Goal: Task Accomplishment & Management: Use online tool/utility

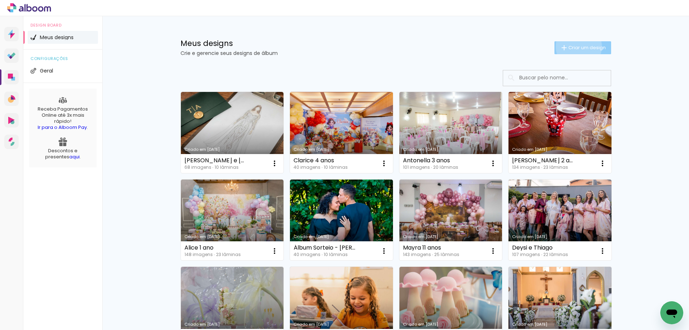
click at [574, 46] on span "Criar um design" at bounding box center [586, 47] width 37 height 5
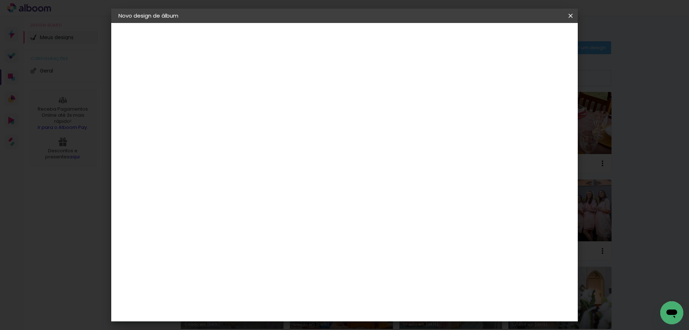
click at [236, 97] on input at bounding box center [236, 96] width 0 height 11
type input "627955 [PERSON_NAME]"
type paper-input "627955 [PERSON_NAME]"
click at [0, 0] on slot "Avançar" at bounding box center [0, 0] width 0 height 0
click at [266, 133] on input at bounding box center [254, 136] width 72 height 9
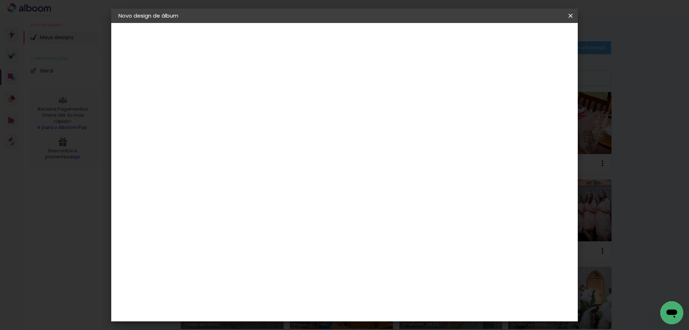
type input "h"
type input "q"
type paper-input "q"
click at [248, 165] on div "Quality" at bounding box center [241, 162] width 20 height 6
click at [0, 0] on slot "Avançar" at bounding box center [0, 0] width 0 height 0
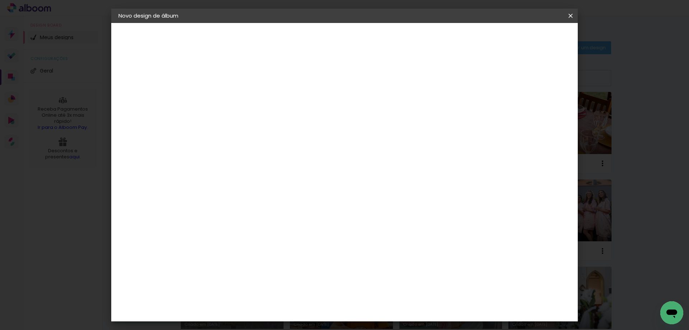
click at [293, 105] on div "Opções disponíveis Encadernados SlimBook GraphicBook Tamanho Escolha o tamanho" at bounding box center [254, 137] width 78 height 134
click at [264, 119] on input "text" at bounding box center [250, 124] width 28 height 11
click at [0, 0] on slot "Encadernados" at bounding box center [0, 0] width 0 height 0
type input "Encadernados"
click at [284, 223] on span "20 × 30" at bounding box center [267, 230] width 33 height 15
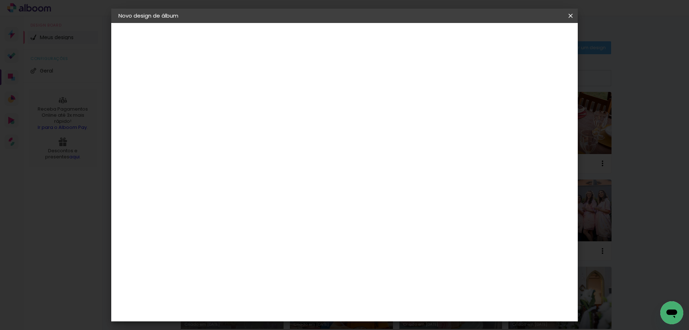
click at [353, 43] on paper-button "Avançar" at bounding box center [335, 38] width 35 height 12
click at [533, 42] on paper-button "Iniciar design" at bounding box center [509, 38] width 47 height 12
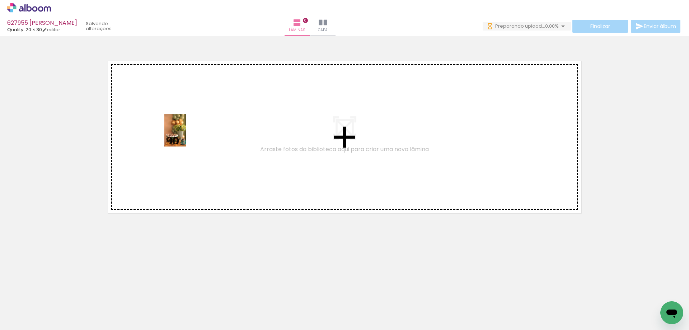
drag, startPoint x: 73, startPoint y: 305, endPoint x: 186, endPoint y: 136, distance: 203.6
click at [186, 136] on quentale-workspace at bounding box center [344, 165] width 689 height 330
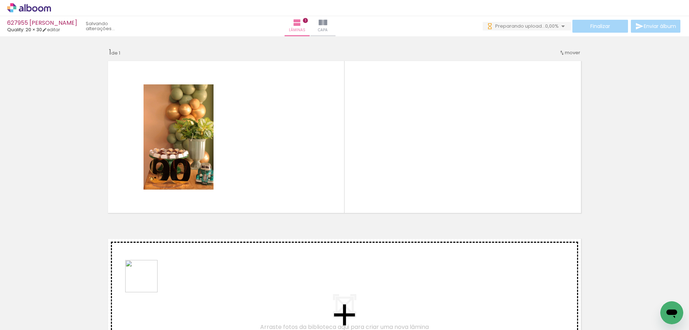
drag, startPoint x: 147, startPoint y: 281, endPoint x: 211, endPoint y: 248, distance: 72.1
click at [273, 156] on quentale-workspace at bounding box center [344, 165] width 689 height 330
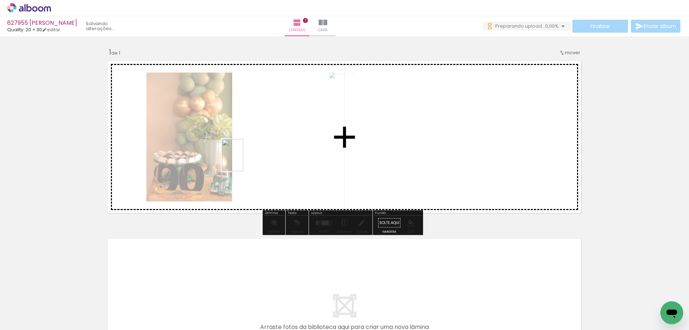
drag, startPoint x: 152, startPoint y: 300, endPoint x: 217, endPoint y: 267, distance: 72.7
click at [243, 160] on quentale-workspace at bounding box center [344, 165] width 689 height 330
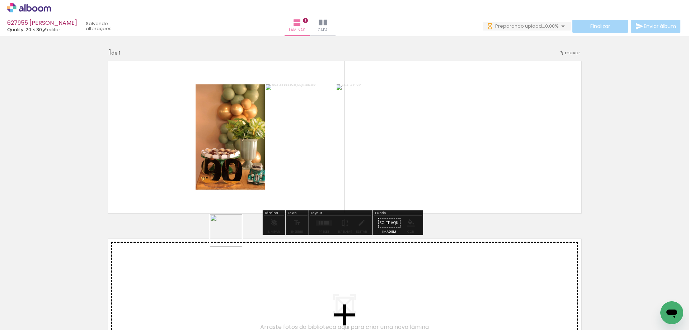
drag, startPoint x: 193, startPoint y: 295, endPoint x: 246, endPoint y: 274, distance: 56.6
click at [252, 142] on quentale-workspace at bounding box center [344, 165] width 689 height 330
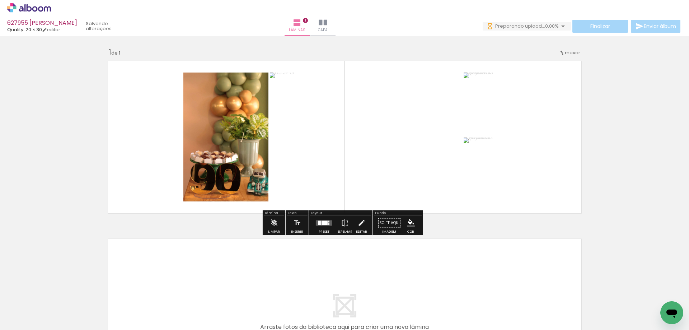
drag, startPoint x: 231, startPoint y: 306, endPoint x: 249, endPoint y: 140, distance: 167.4
click at [249, 140] on quentale-workspace at bounding box center [344, 165] width 689 height 330
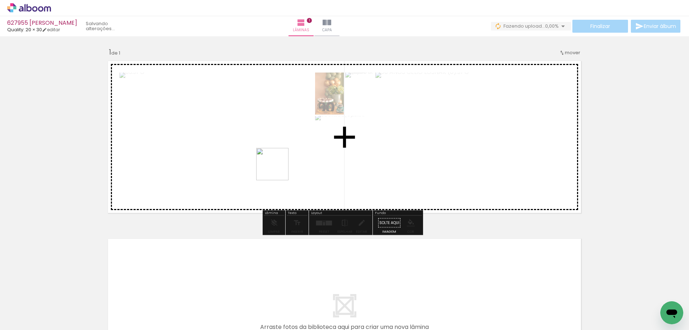
drag, startPoint x: 272, startPoint y: 310, endPoint x: 313, endPoint y: 291, distance: 45.1
click at [278, 157] on quentale-workspace at bounding box center [344, 165] width 689 height 330
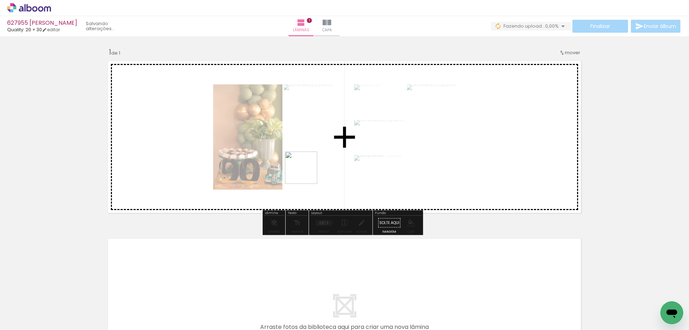
drag, startPoint x: 313, startPoint y: 233, endPoint x: 366, endPoint y: 297, distance: 83.1
click at [306, 142] on quentale-workspace at bounding box center [344, 165] width 689 height 330
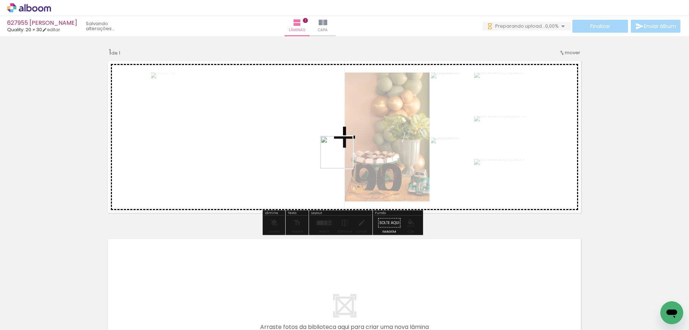
drag, startPoint x: 360, startPoint y: 306, endPoint x: 398, endPoint y: 295, distance: 39.7
click at [339, 140] on quentale-workspace at bounding box center [344, 165] width 689 height 330
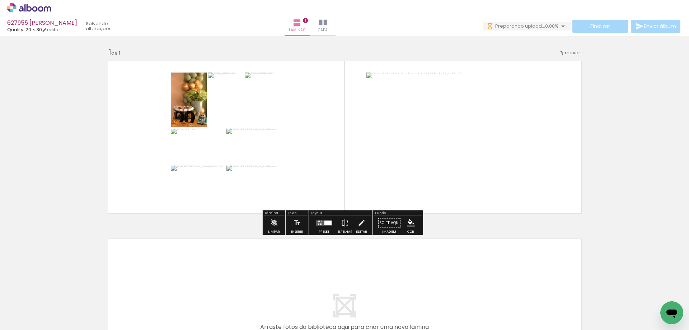
drag, startPoint x: 395, startPoint y: 308, endPoint x: 361, endPoint y: 105, distance: 205.5
click at [362, 112] on quentale-workspace at bounding box center [344, 165] width 689 height 330
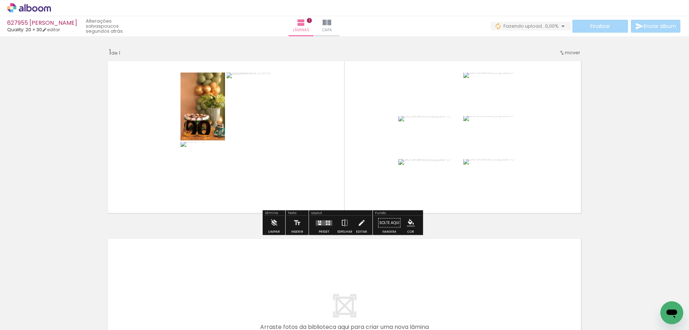
click at [323, 225] on div at bounding box center [323, 223] width 19 height 14
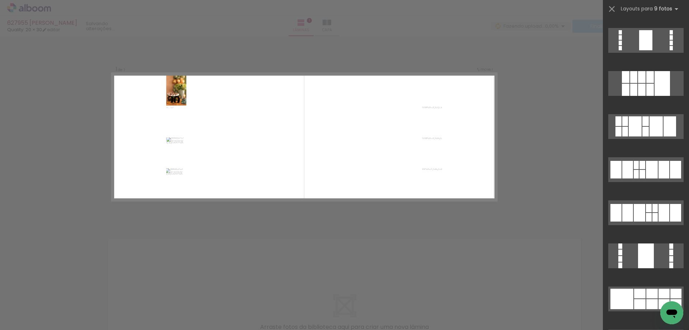
scroll to position [1339, 0]
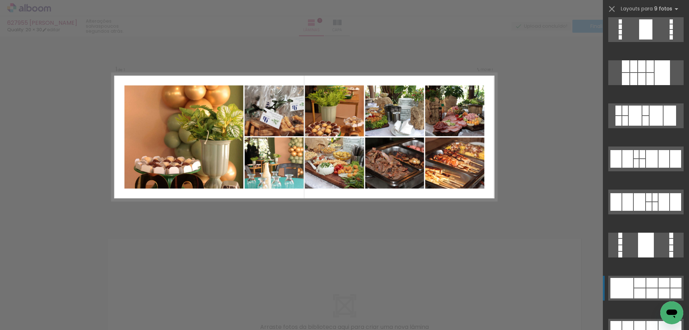
click at [646, 292] on div at bounding box center [651, 293] width 11 height 10
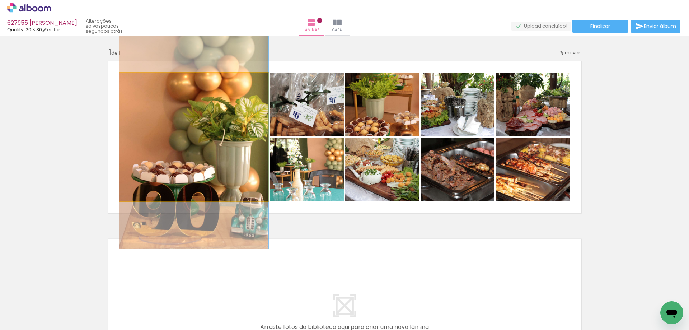
click at [203, 164] on quentale-photo at bounding box center [193, 136] width 149 height 129
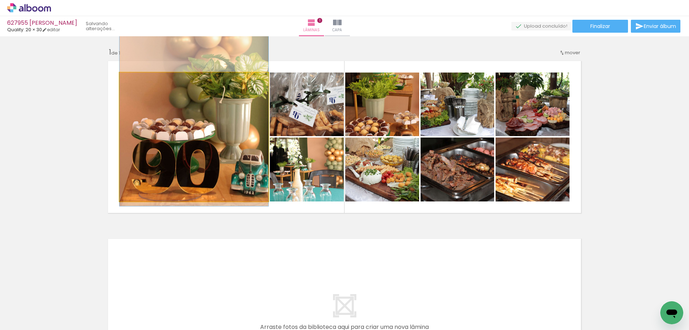
drag, startPoint x: 218, startPoint y: 179, endPoint x: 218, endPoint y: 137, distance: 42.7
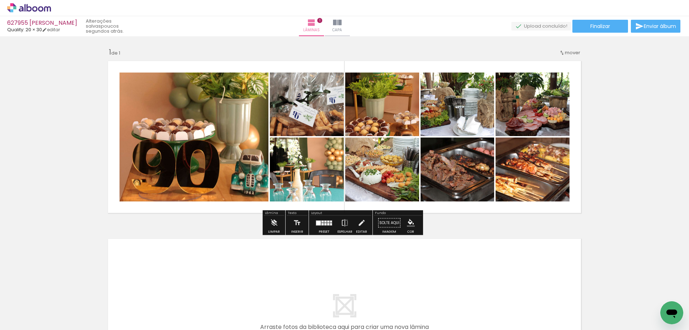
click at [342, 107] on quentale-layouter at bounding box center [344, 137] width 481 height 160
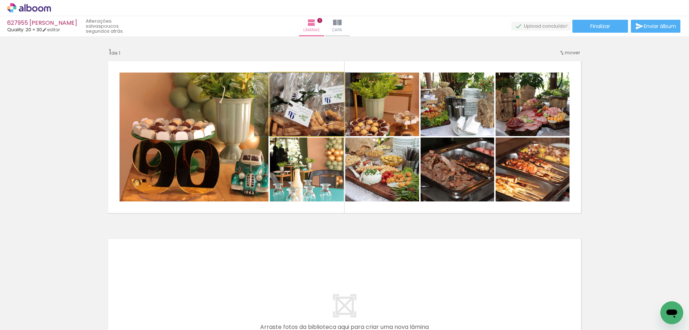
drag, startPoint x: 328, startPoint y: 104, endPoint x: 323, endPoint y: 104, distance: 4.7
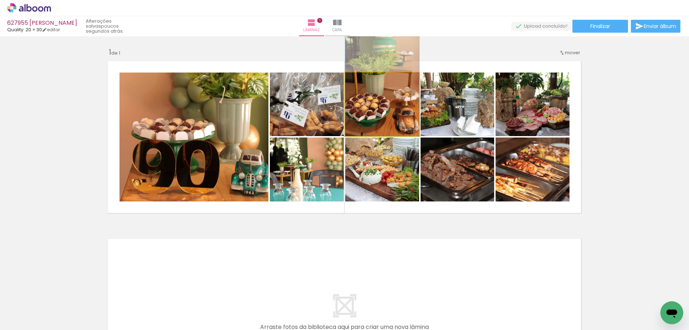
drag, startPoint x: 363, startPoint y: 111, endPoint x: 370, endPoint y: 86, distance: 25.0
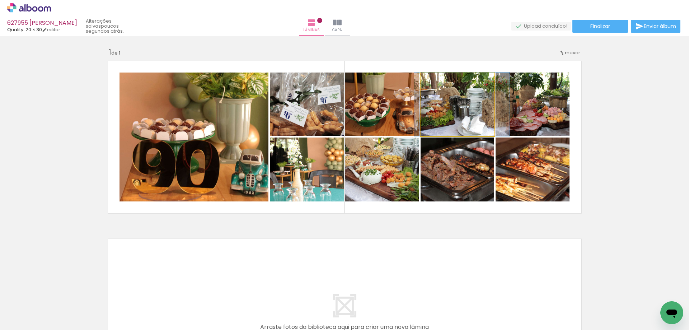
drag, startPoint x: 460, startPoint y: 102, endPoint x: 465, endPoint y: 96, distance: 7.7
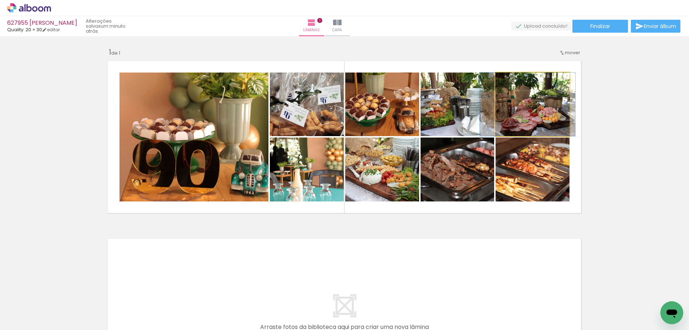
drag, startPoint x: 534, startPoint y: 98, endPoint x: 529, endPoint y: 99, distance: 5.1
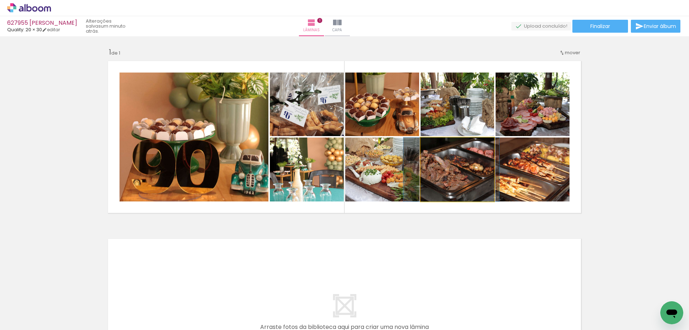
drag, startPoint x: 472, startPoint y: 187, endPoint x: 466, endPoint y: 186, distance: 6.2
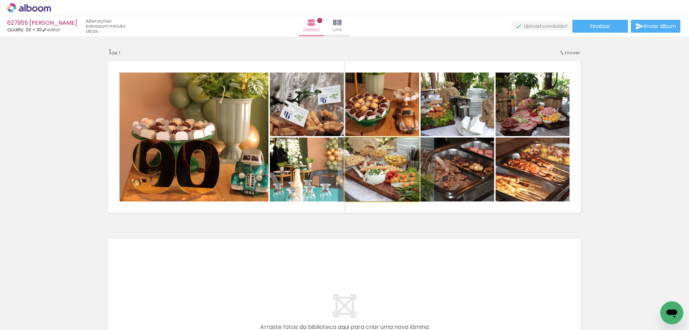
drag, startPoint x: 379, startPoint y: 182, endPoint x: 383, endPoint y: 181, distance: 4.0
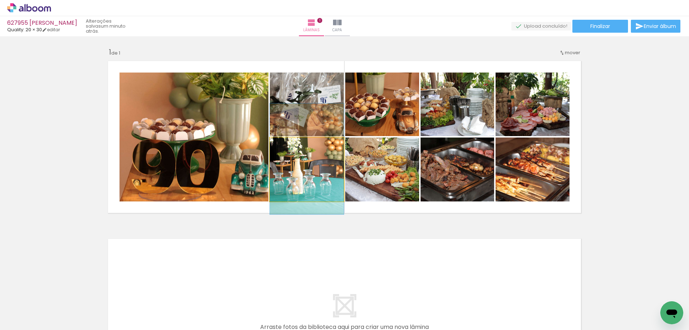
drag, startPoint x: 295, startPoint y: 180, endPoint x: 313, endPoint y: 170, distance: 21.4
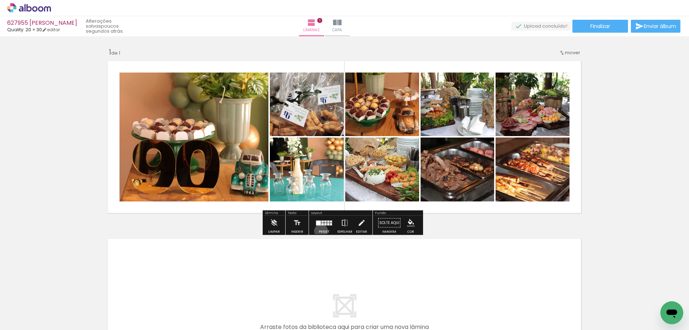
click at [319, 231] on div "Preset" at bounding box center [324, 231] width 11 height 3
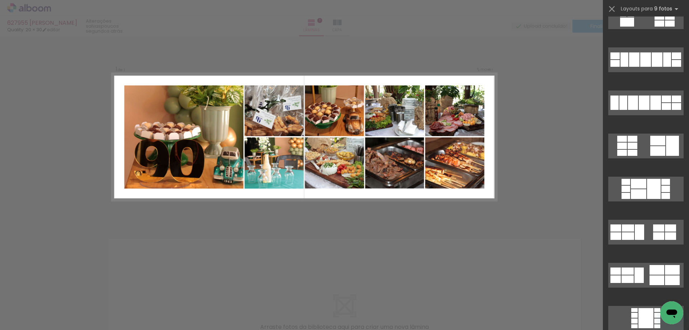
scroll to position [0, 0]
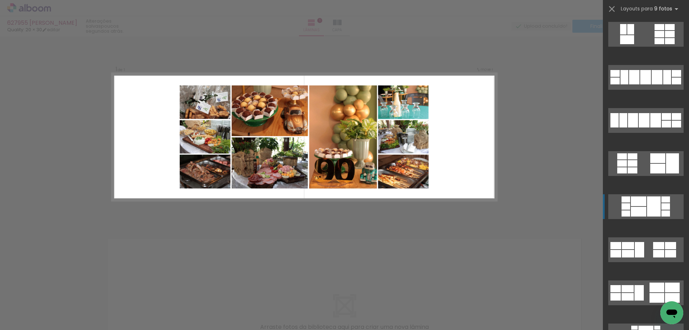
click at [647, 205] on div at bounding box center [654, 206] width 14 height 20
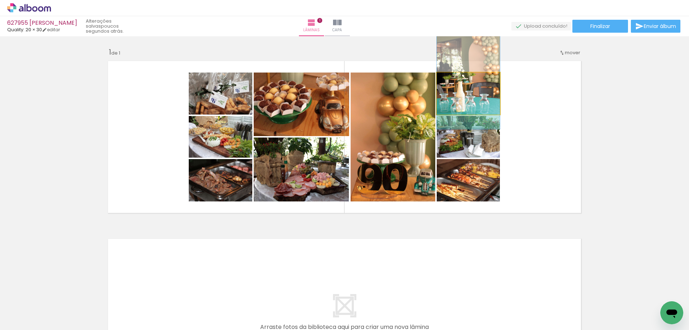
click at [479, 107] on quentale-photo at bounding box center [468, 93] width 63 height 42
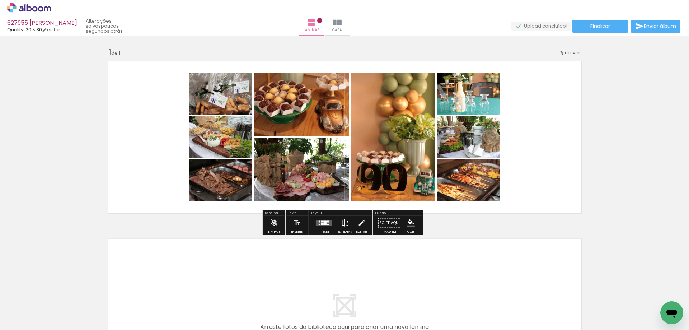
click at [342, 224] on iron-icon at bounding box center [345, 223] width 8 height 14
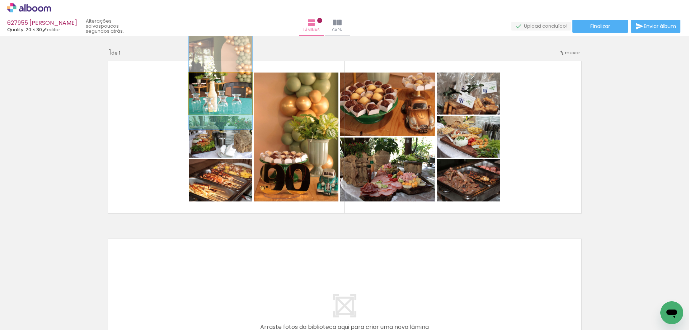
click at [222, 105] on quentale-photo at bounding box center [221, 93] width 64 height 42
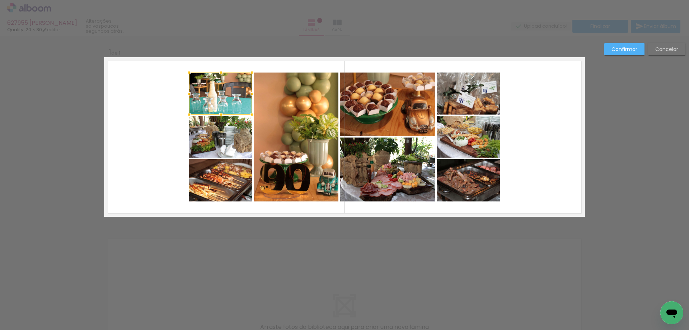
click at [221, 137] on quentale-photo at bounding box center [221, 137] width 64 height 42
click at [222, 179] on quentale-photo at bounding box center [221, 180] width 64 height 42
click at [278, 158] on quentale-photo at bounding box center [296, 136] width 85 height 129
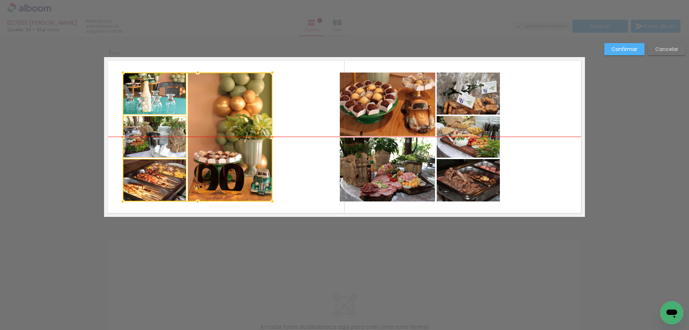
drag, startPoint x: 273, startPoint y: 154, endPoint x: 207, endPoint y: 155, distance: 66.0
click at [207, 155] on div at bounding box center [198, 136] width 150 height 129
click at [398, 119] on quentale-photo at bounding box center [387, 104] width 95 height 64
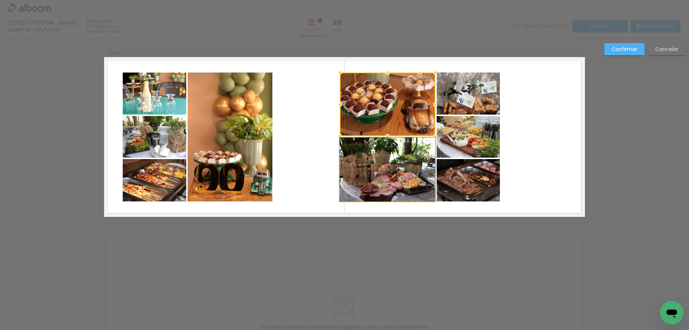
click at [407, 163] on quentale-photo at bounding box center [387, 169] width 95 height 64
click at [450, 98] on quentale-photo at bounding box center [468, 93] width 63 height 42
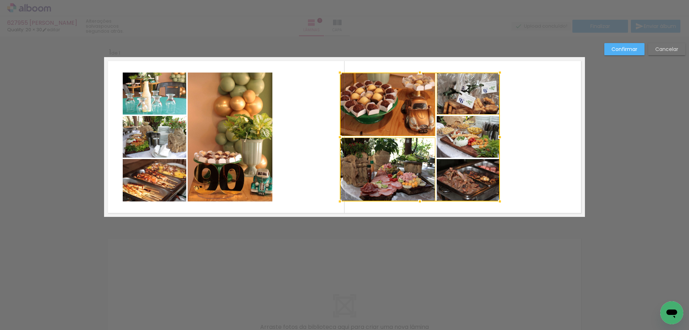
click at [459, 127] on div at bounding box center [420, 136] width 160 height 129
click at [463, 170] on div at bounding box center [420, 136] width 160 height 129
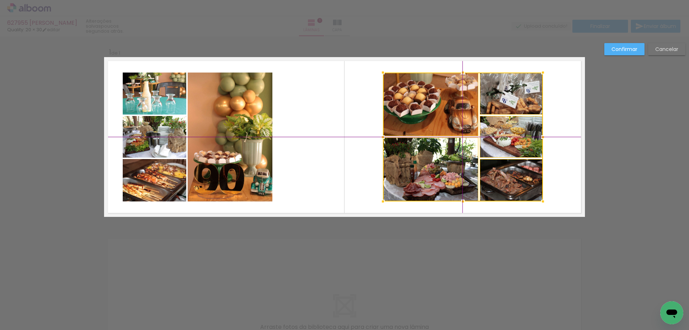
drag, startPoint x: 432, startPoint y: 146, endPoint x: 476, endPoint y: 145, distance: 43.4
click at [476, 145] on div at bounding box center [463, 136] width 160 height 129
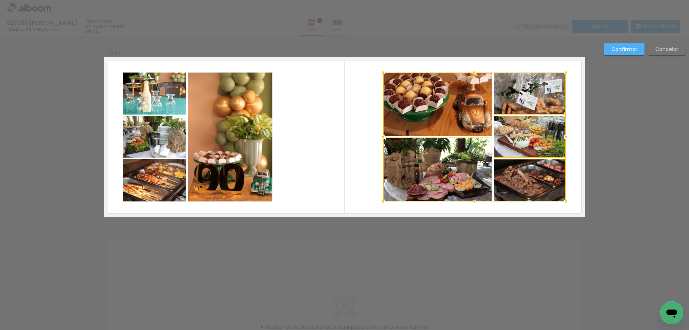
drag, startPoint x: 542, startPoint y: 137, endPoint x: 564, endPoint y: 137, distance: 22.6
click at [564, 137] on div at bounding box center [566, 137] width 14 height 14
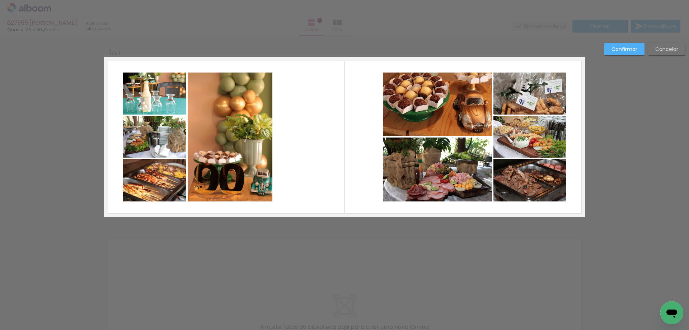
click at [457, 117] on quentale-photo at bounding box center [437, 104] width 109 height 64
click at [450, 164] on quentale-photo at bounding box center [437, 169] width 109 height 64
click at [520, 178] on quentale-photo at bounding box center [529, 180] width 72 height 42
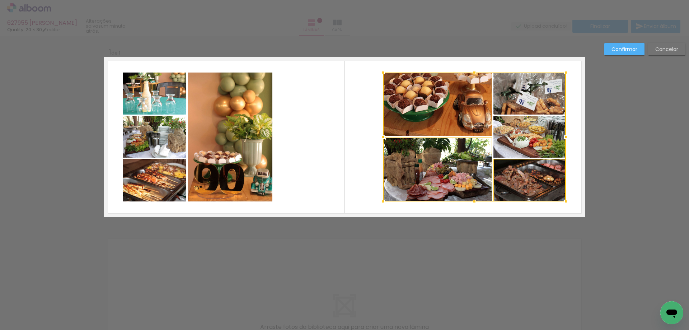
click at [516, 127] on div at bounding box center [474, 136] width 183 height 129
click at [517, 103] on div at bounding box center [474, 136] width 183 height 129
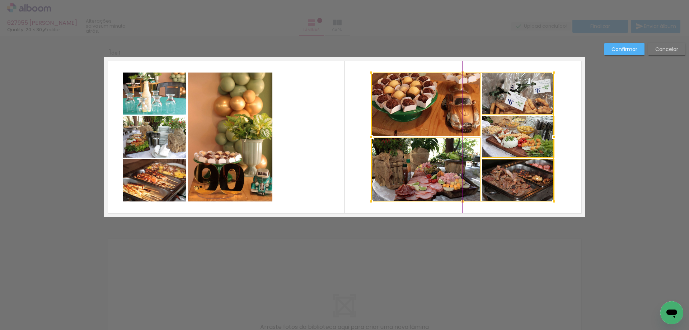
drag, startPoint x: 485, startPoint y: 133, endPoint x: 475, endPoint y: 132, distance: 10.1
click at [475, 132] on div at bounding box center [462, 136] width 183 height 129
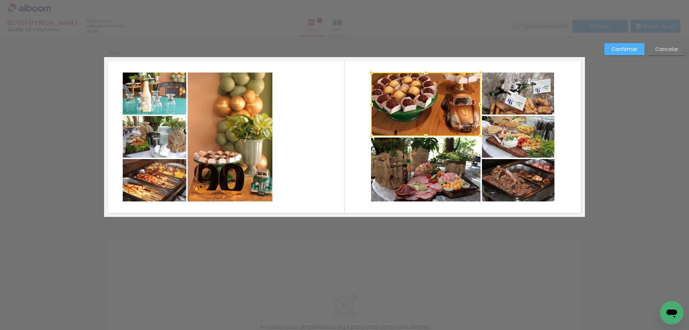
click at [164, 99] on quentale-photo at bounding box center [155, 93] width 64 height 42
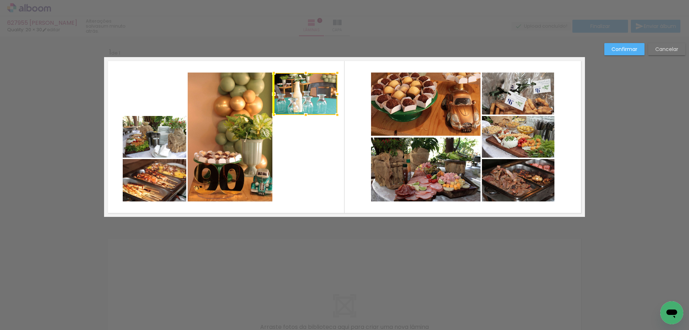
drag, startPoint x: 163, startPoint y: 95, endPoint x: 307, endPoint y: 95, distance: 145.0
click at [307, 95] on div at bounding box center [306, 94] width 64 height 42
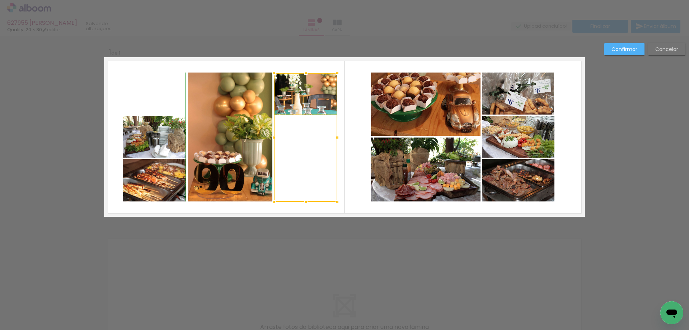
drag, startPoint x: 302, startPoint y: 118, endPoint x: 302, endPoint y: 203, distance: 85.4
click at [302, 203] on div at bounding box center [306, 201] width 14 height 14
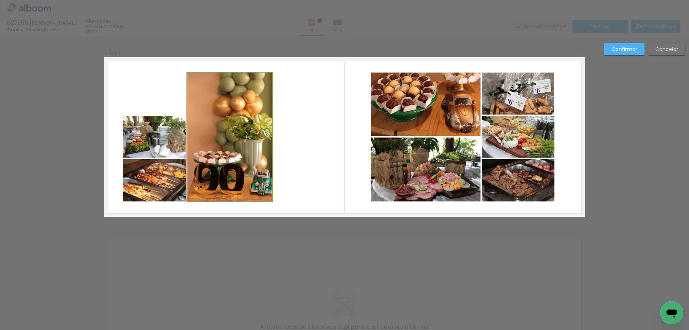
click at [218, 89] on quentale-photo at bounding box center [230, 136] width 85 height 129
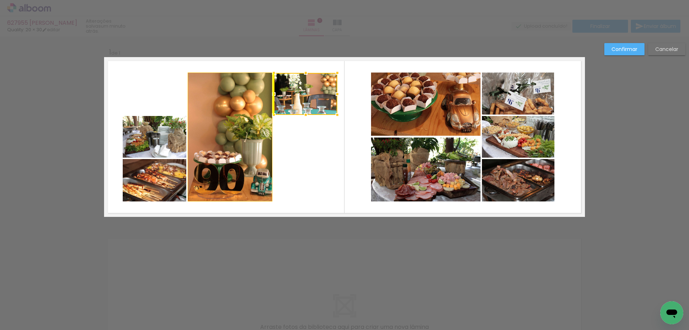
drag, startPoint x: 217, startPoint y: 89, endPoint x: 302, endPoint y: 89, distance: 85.4
click at [302, 89] on div at bounding box center [306, 94] width 64 height 42
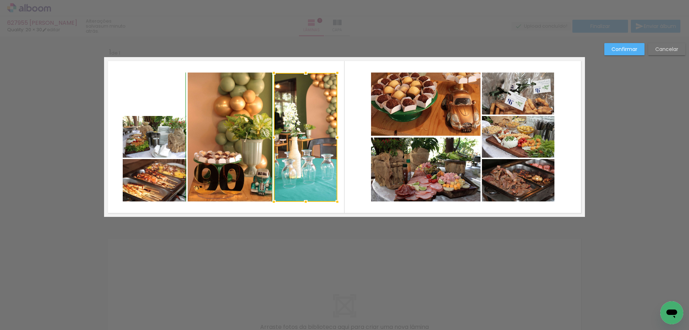
drag, startPoint x: 304, startPoint y: 118, endPoint x: 313, endPoint y: 203, distance: 85.8
click at [313, 203] on album-spread "1 de 1" at bounding box center [344, 137] width 481 height 160
click at [319, 157] on quentale-photo at bounding box center [306, 137] width 64 height 129
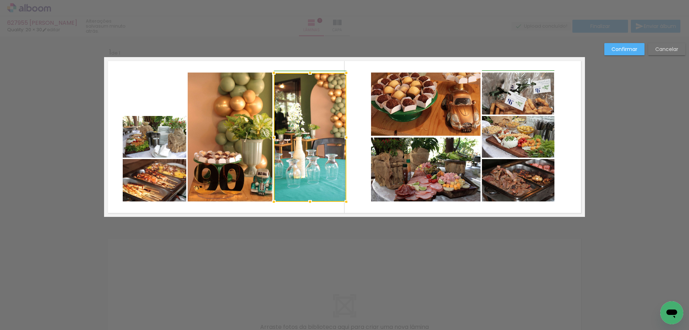
drag, startPoint x: 334, startPoint y: 138, endPoint x: 344, endPoint y: 138, distance: 10.1
click at [344, 138] on div at bounding box center [346, 137] width 14 height 14
click at [172, 140] on quentale-photo at bounding box center [155, 137] width 64 height 42
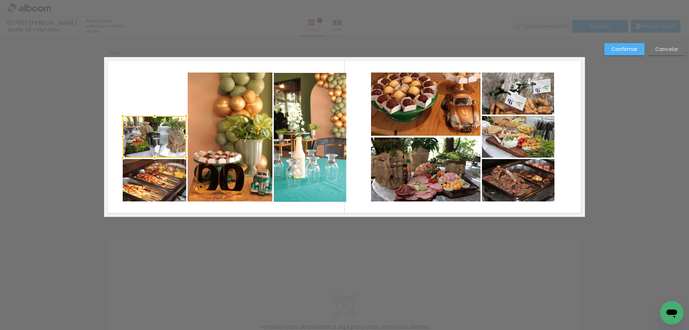
click at [160, 176] on quentale-photo at bounding box center [155, 180] width 64 height 42
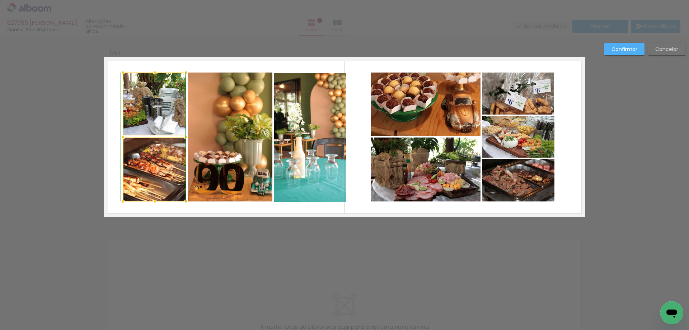
drag, startPoint x: 153, startPoint y: 116, endPoint x: 162, endPoint y: 74, distance: 43.4
click at [162, 74] on div at bounding box center [155, 136] width 64 height 129
click at [138, 100] on div at bounding box center [155, 103] width 64 height 63
click at [145, 152] on quentale-photo at bounding box center [155, 169] width 64 height 64
click at [225, 152] on quentale-photo at bounding box center [230, 136] width 85 height 129
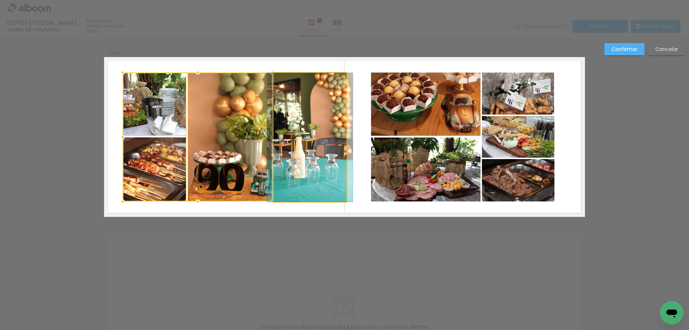
click at [304, 141] on quentale-photo at bounding box center [310, 137] width 72 height 129
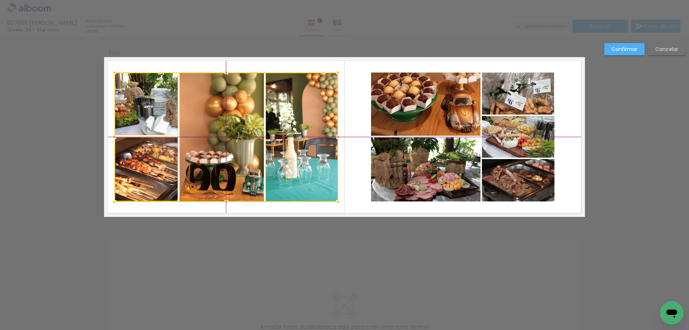
drag, startPoint x: 272, startPoint y: 143, endPoint x: 265, endPoint y: 144, distance: 7.6
click at [265, 144] on div at bounding box center [226, 136] width 224 height 129
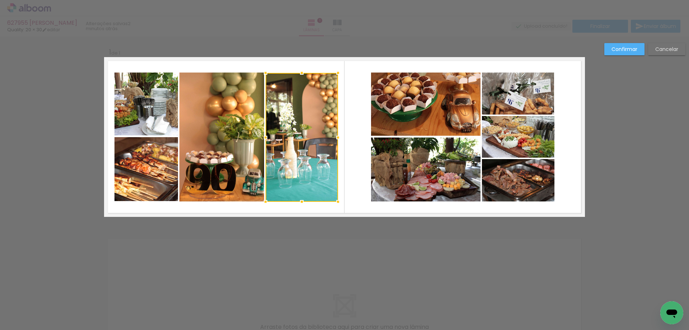
click at [637, 48] on paper-button "Confirmar" at bounding box center [624, 49] width 40 height 12
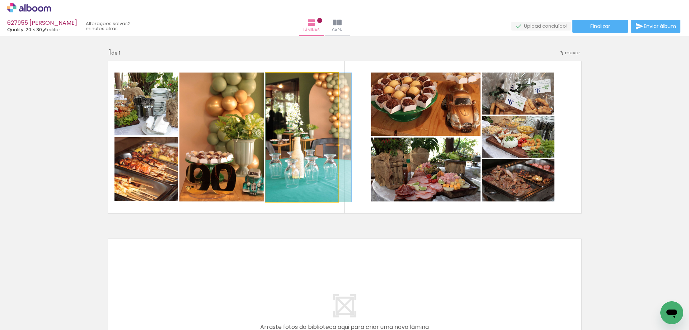
drag, startPoint x: 283, startPoint y: 169, endPoint x: 305, endPoint y: 166, distance: 22.4
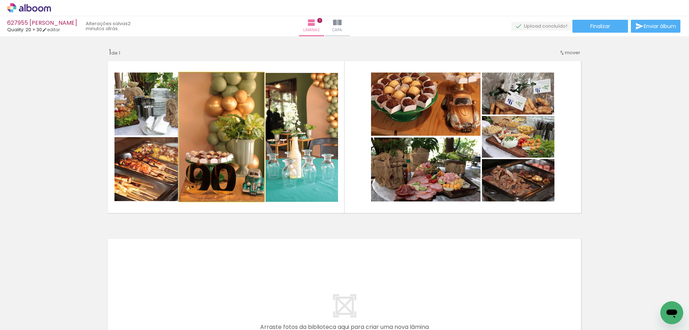
drag, startPoint x: 233, startPoint y: 177, endPoint x: 232, endPoint y: 163, distance: 14.0
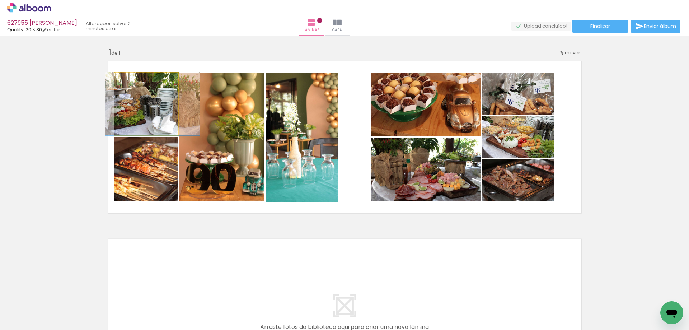
drag, startPoint x: 149, startPoint y: 118, endPoint x: 155, endPoint y: 115, distance: 7.1
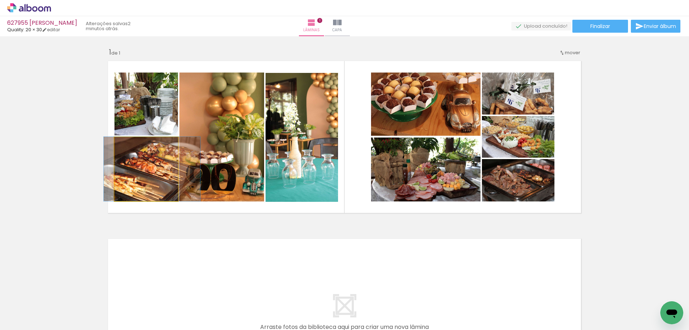
drag, startPoint x: 142, startPoint y: 187, endPoint x: 148, endPoint y: 185, distance: 6.0
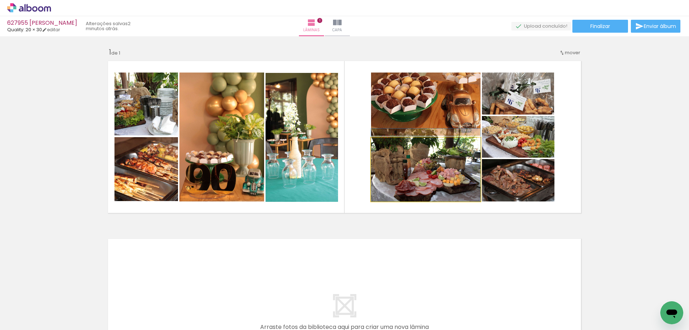
drag, startPoint x: 448, startPoint y: 181, endPoint x: 446, endPoint y: 177, distance: 4.7
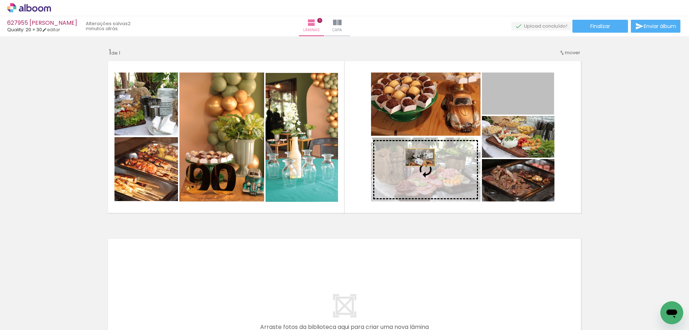
drag, startPoint x: 509, startPoint y: 99, endPoint x: 416, endPoint y: 158, distance: 110.1
click at [0, 0] on slot at bounding box center [0, 0] width 0 height 0
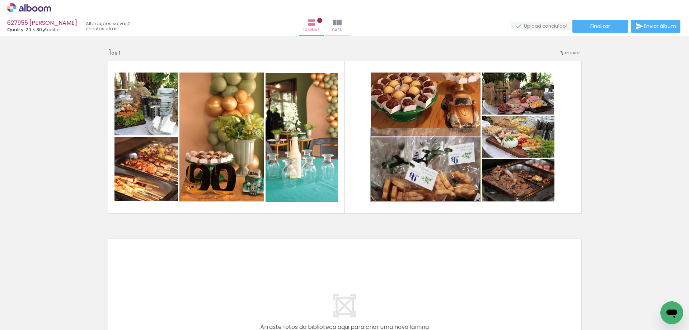
drag, startPoint x: 447, startPoint y: 169, endPoint x: 446, endPoint y: 158, distance: 10.5
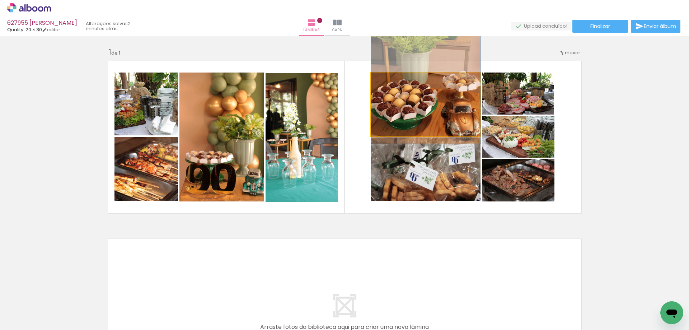
drag, startPoint x: 437, startPoint y: 109, endPoint x: 437, endPoint y: 117, distance: 7.9
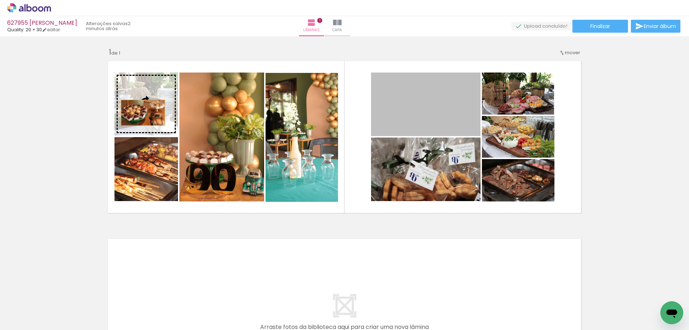
drag, startPoint x: 441, startPoint y: 113, endPoint x: 140, endPoint y: 113, distance: 300.3
click at [0, 0] on slot at bounding box center [0, 0] width 0 height 0
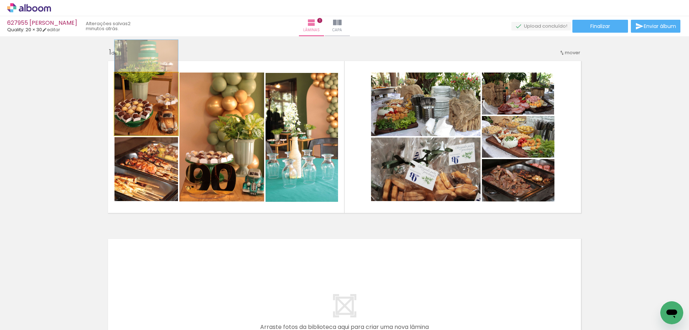
drag, startPoint x: 143, startPoint y: 125, endPoint x: 146, endPoint y: 107, distance: 18.2
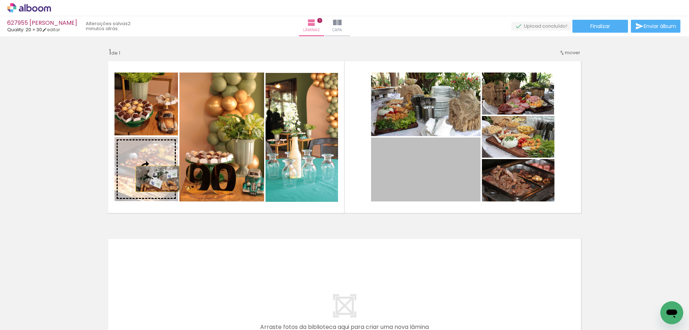
drag, startPoint x: 420, startPoint y: 183, endPoint x: 141, endPoint y: 176, distance: 279.6
click at [0, 0] on slot at bounding box center [0, 0] width 0 height 0
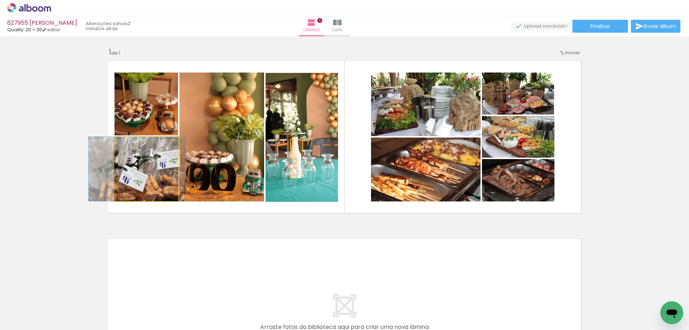
drag, startPoint x: 147, startPoint y: 186, endPoint x: 138, endPoint y: 178, distance: 12.0
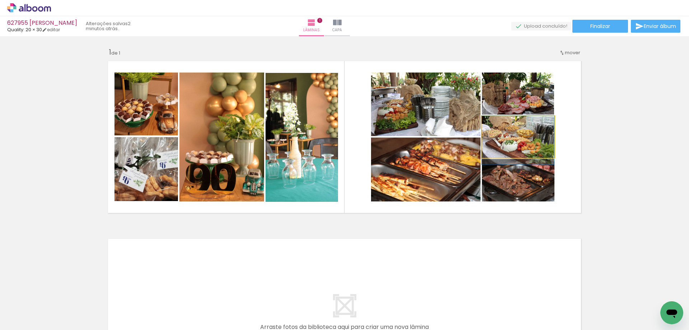
drag, startPoint x: 483, startPoint y: 159, endPoint x: 442, endPoint y: 164, distance: 40.9
click at [0, 0] on slot at bounding box center [0, 0] width 0 height 0
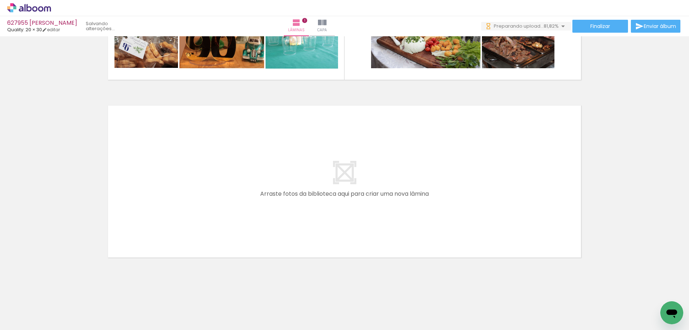
scroll to position [135, 0]
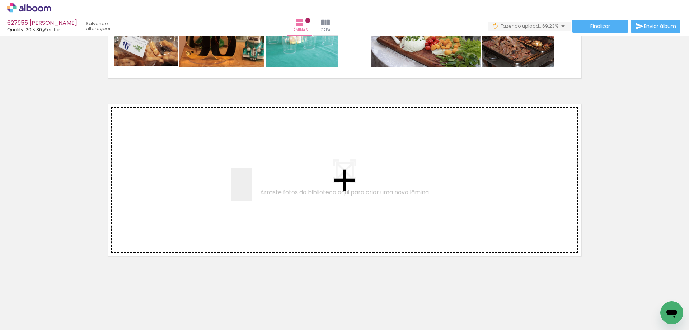
drag, startPoint x: 438, startPoint y: 306, endPoint x: 246, endPoint y: 183, distance: 228.0
click at [246, 183] on quentale-workspace at bounding box center [344, 165] width 689 height 330
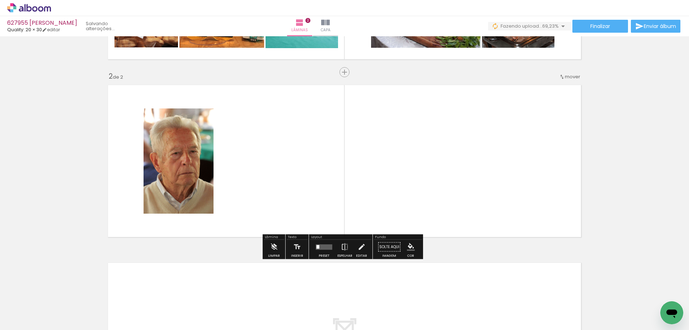
scroll to position [154, 0]
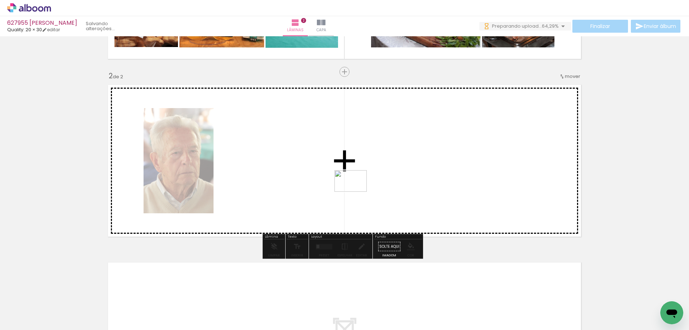
drag, startPoint x: 484, startPoint y: 305, endPoint x: 484, endPoint y: 278, distance: 26.9
click at [345, 178] on quentale-workspace at bounding box center [344, 165] width 689 height 330
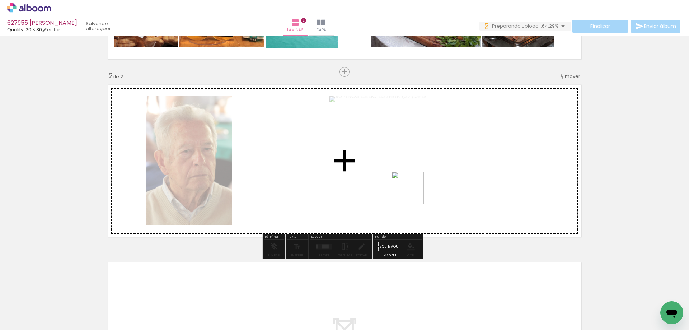
drag, startPoint x: 511, startPoint y: 302, endPoint x: 526, endPoint y: 296, distance: 16.6
click at [405, 182] on quentale-workspace at bounding box center [344, 165] width 689 height 330
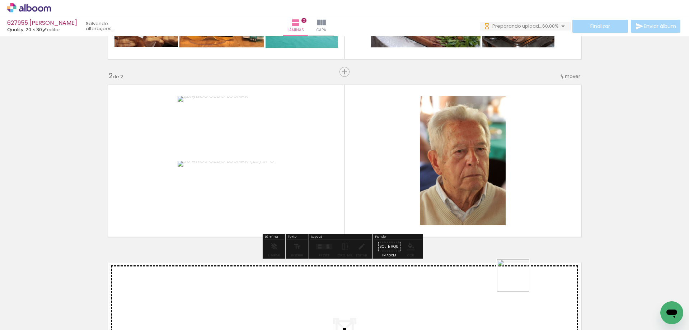
drag, startPoint x: 555, startPoint y: 309, endPoint x: 597, endPoint y: 308, distance: 42.0
click at [436, 202] on quentale-workspace at bounding box center [344, 165] width 689 height 330
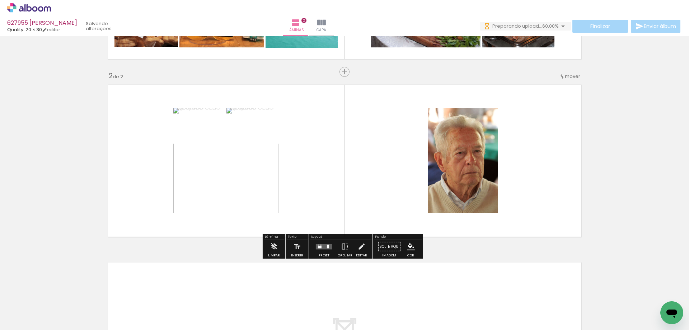
scroll to position [0, 0]
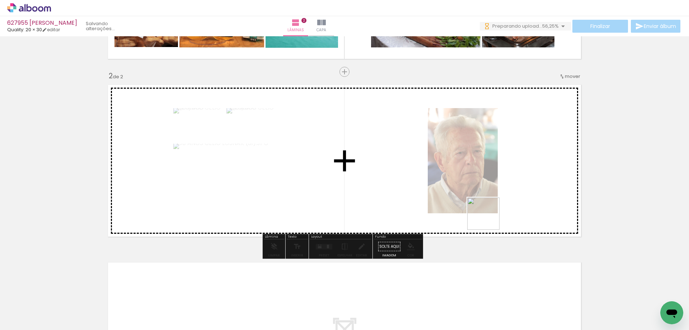
drag, startPoint x: 597, startPoint y: 307, endPoint x: 616, endPoint y: 294, distance: 23.4
click at [472, 200] on quentale-workspace at bounding box center [344, 165] width 689 height 330
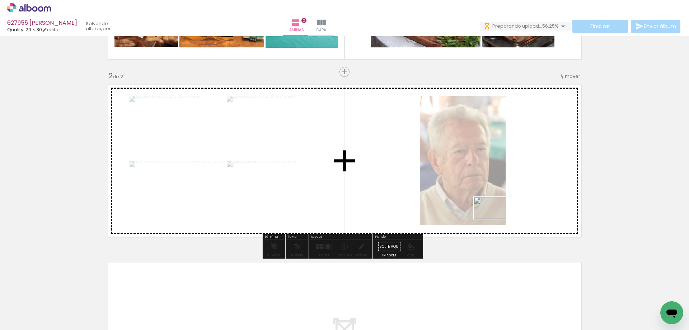
drag, startPoint x: 626, startPoint y: 304, endPoint x: 496, endPoint y: 217, distance: 156.4
click at [494, 217] on quentale-workspace at bounding box center [344, 165] width 689 height 330
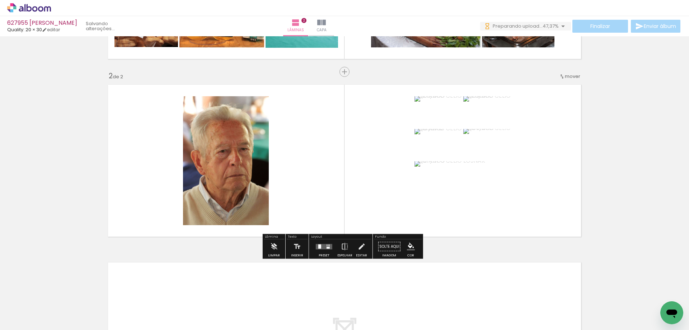
scroll to position [0, 161]
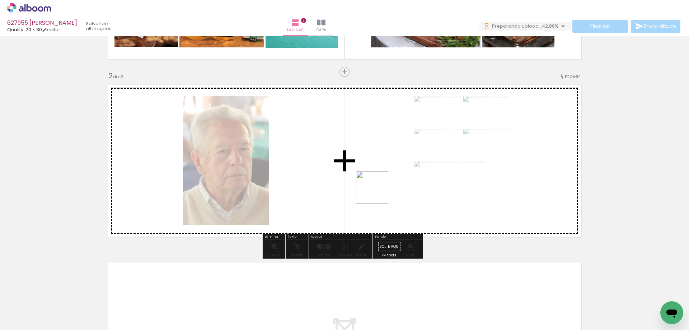
drag, startPoint x: 377, startPoint y: 193, endPoint x: 380, endPoint y: 187, distance: 6.6
click at [373, 187] on quentale-workspace at bounding box center [344, 165] width 689 height 330
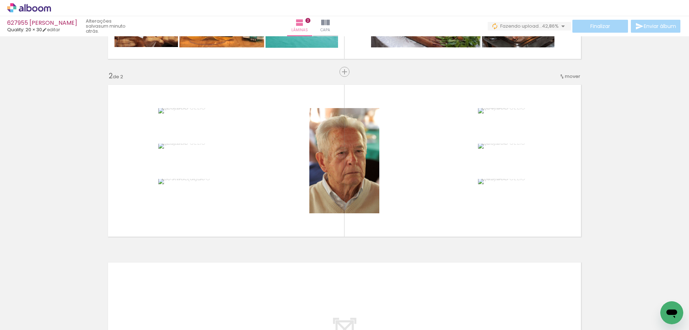
drag, startPoint x: 558, startPoint y: 304, endPoint x: 477, endPoint y: 221, distance: 115.2
click at [447, 196] on quentale-workspace at bounding box center [344, 165] width 689 height 330
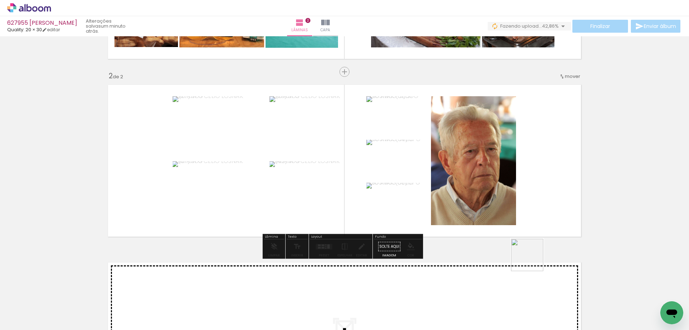
drag, startPoint x: 597, startPoint y: 308, endPoint x: 615, endPoint y: 300, distance: 20.1
click at [479, 188] on quentale-workspace at bounding box center [344, 165] width 689 height 330
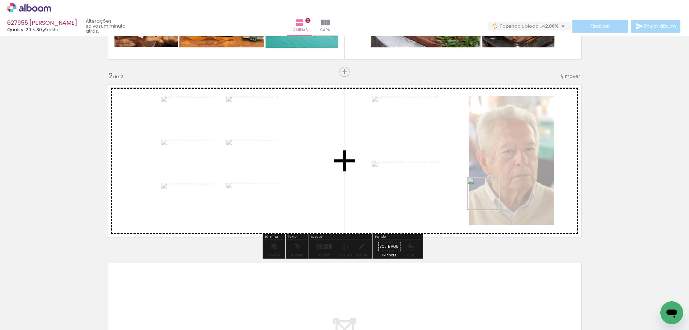
drag, startPoint x: 633, startPoint y: 301, endPoint x: 472, endPoint y: 288, distance: 161.3
click at [466, 183] on quentale-workspace at bounding box center [344, 165] width 689 height 330
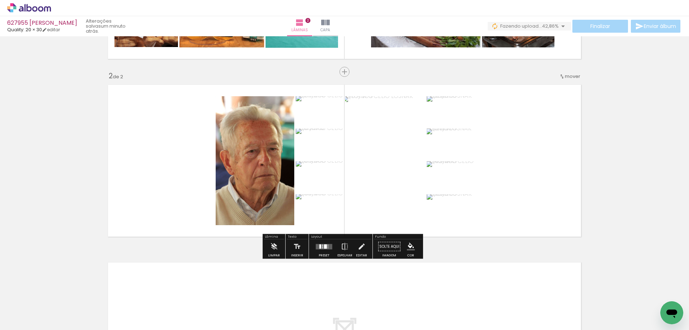
scroll to position [0, 216]
drag, startPoint x: 621, startPoint y: 302, endPoint x: 631, endPoint y: 274, distance: 29.6
click at [511, 210] on quentale-workspace at bounding box center [344, 165] width 689 height 330
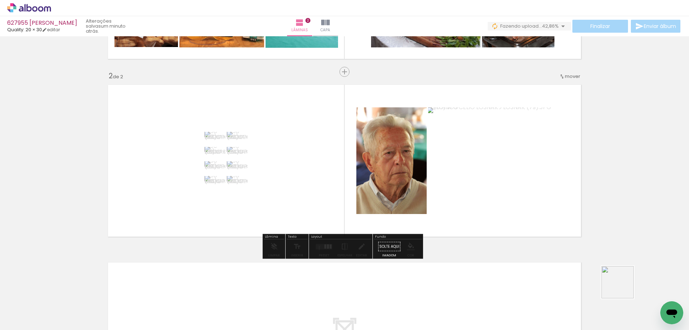
drag, startPoint x: 647, startPoint y: 297, endPoint x: 518, endPoint y: 210, distance: 155.1
click at [521, 217] on quentale-workspace at bounding box center [344, 165] width 689 height 330
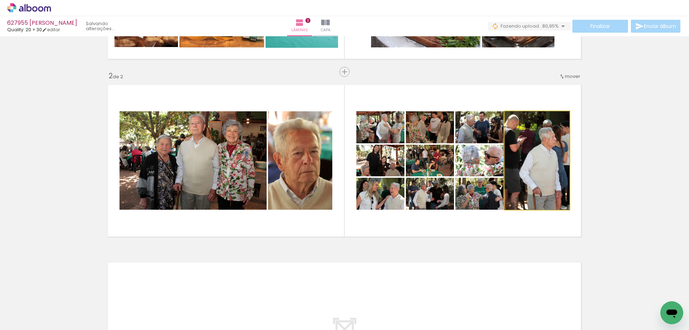
drag, startPoint x: 545, startPoint y: 155, endPoint x: 525, endPoint y: 151, distance: 19.6
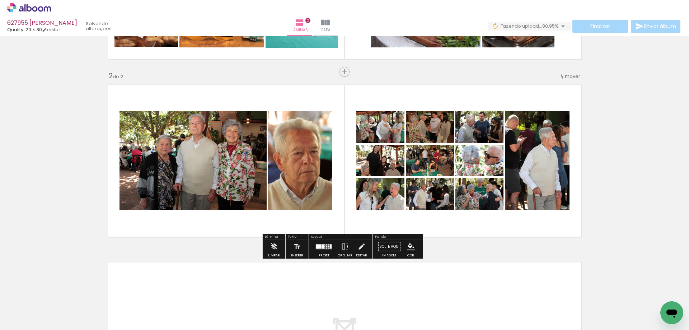
click at [344, 248] on iron-icon at bounding box center [345, 246] width 8 height 14
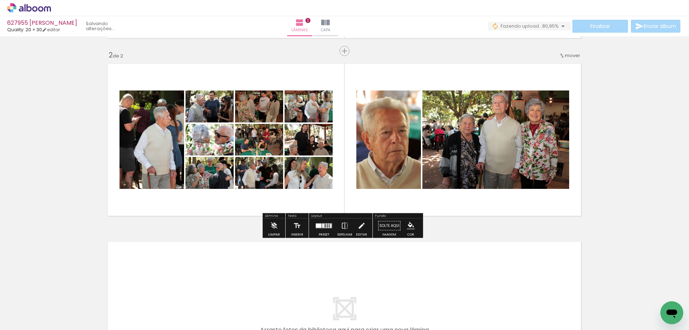
scroll to position [202, 0]
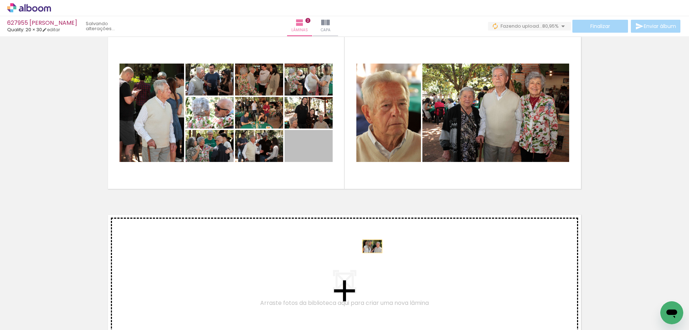
drag, startPoint x: 320, startPoint y: 154, endPoint x: 370, endPoint y: 246, distance: 105.2
click at [370, 246] on div "Inserir lâmina 1 de 2 Inserir lâmina 2 de 2" at bounding box center [344, 103] width 689 height 533
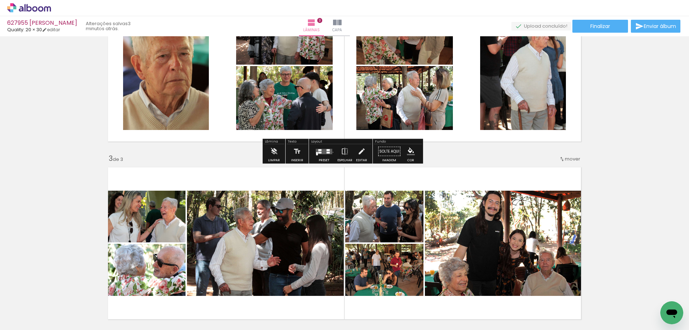
scroll to position [321, 0]
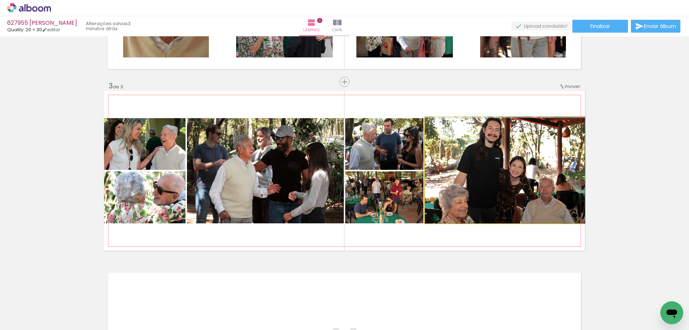
drag, startPoint x: 518, startPoint y: 196, endPoint x: 520, endPoint y: 189, distance: 6.9
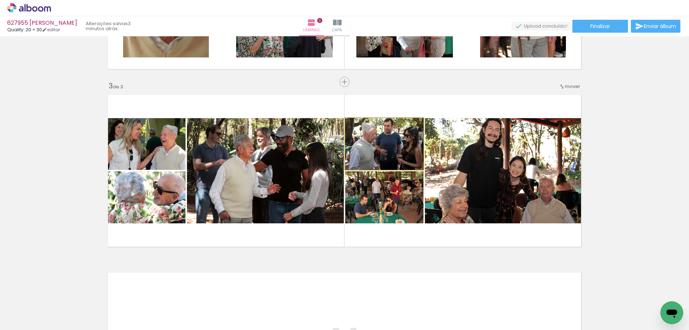
click at [398, 148] on quentale-photo at bounding box center [384, 144] width 78 height 52
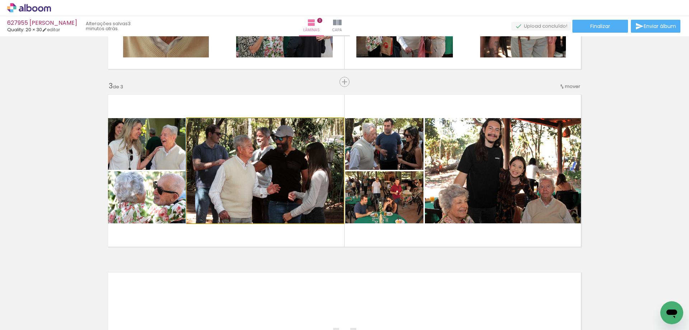
drag, startPoint x: 291, startPoint y: 174, endPoint x: 282, endPoint y: 171, distance: 9.1
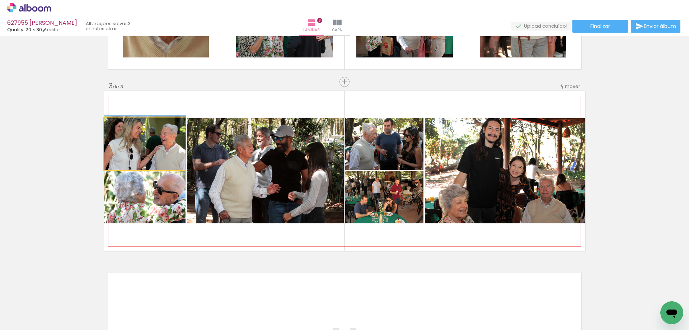
drag, startPoint x: 155, startPoint y: 140, endPoint x: 156, endPoint y: 135, distance: 5.1
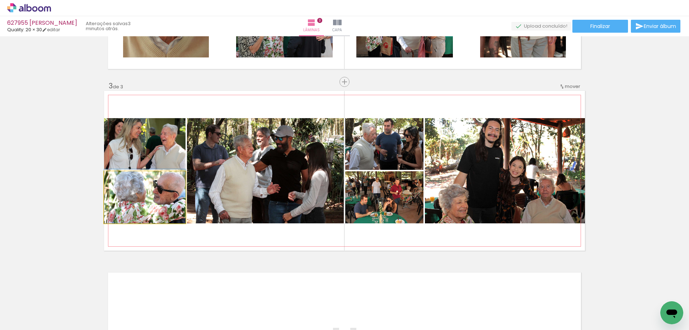
drag, startPoint x: 157, startPoint y: 211, endPoint x: 158, endPoint y: 203, distance: 8.0
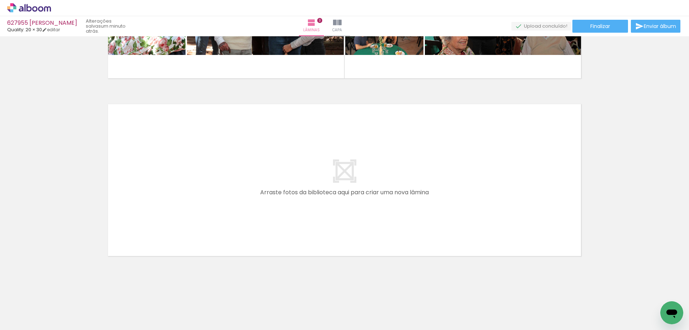
scroll to position [0, 642]
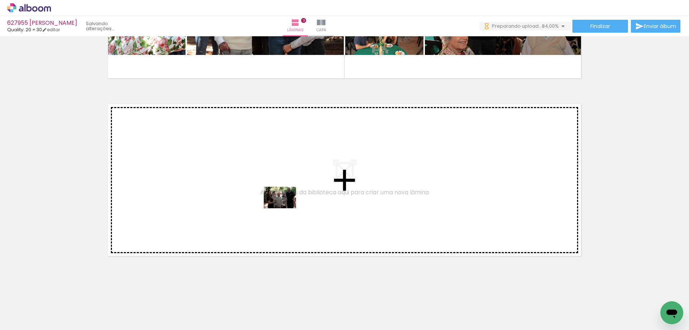
drag, startPoint x: 285, startPoint y: 300, endPoint x: 285, endPoint y: 208, distance: 92.2
click at [285, 208] on quentale-workspace at bounding box center [344, 165] width 689 height 330
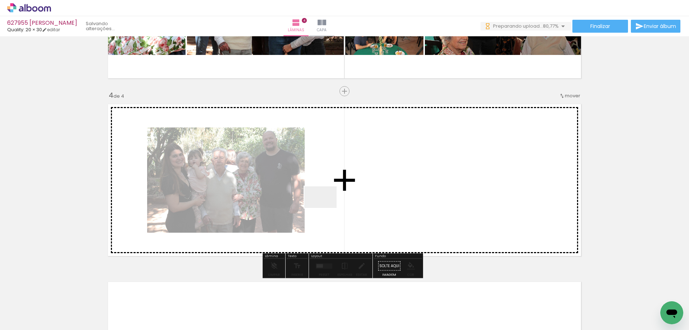
scroll to position [509, 0]
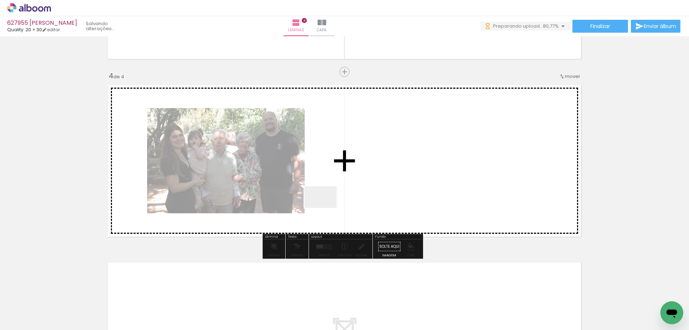
drag, startPoint x: 315, startPoint y: 285, endPoint x: 326, endPoint y: 205, distance: 80.1
click at [326, 205] on quentale-workspace at bounding box center [344, 165] width 689 height 330
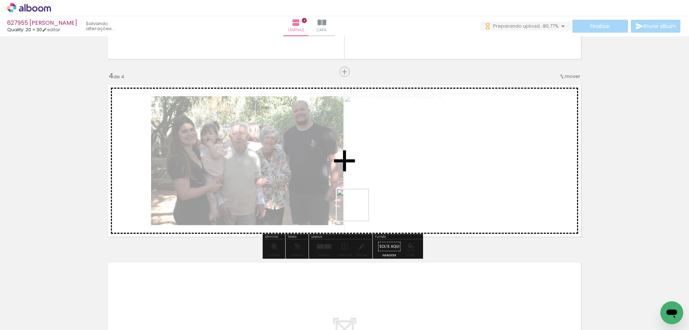
drag, startPoint x: 357, startPoint y: 304, endPoint x: 384, endPoint y: 285, distance: 32.6
click at [358, 207] on quentale-workspace at bounding box center [344, 165] width 689 height 330
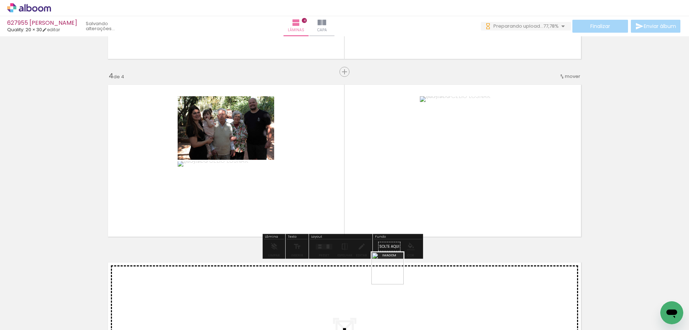
drag, startPoint x: 396, startPoint y: 285, endPoint x: 438, endPoint y: 304, distance: 46.7
click at [380, 190] on quentale-workspace at bounding box center [344, 165] width 689 height 330
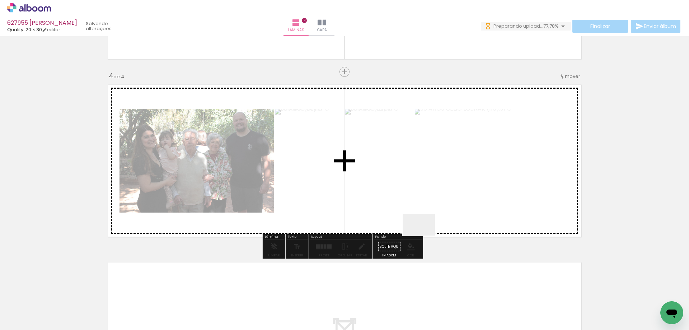
drag, startPoint x: 424, startPoint y: 235, endPoint x: 475, endPoint y: 308, distance: 88.4
click at [420, 211] on quentale-workspace at bounding box center [344, 165] width 689 height 330
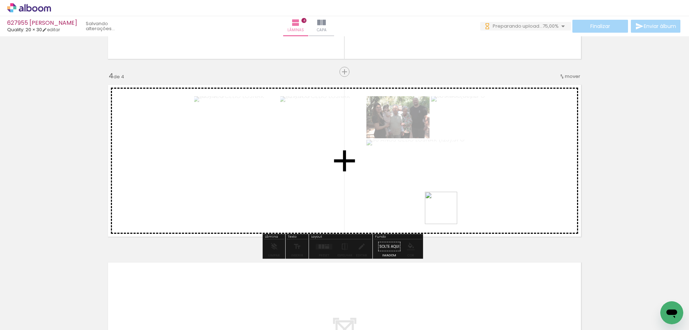
drag, startPoint x: 477, startPoint y: 312, endPoint x: 505, endPoint y: 302, distance: 29.5
click at [438, 194] on quentale-workspace at bounding box center [344, 165] width 689 height 330
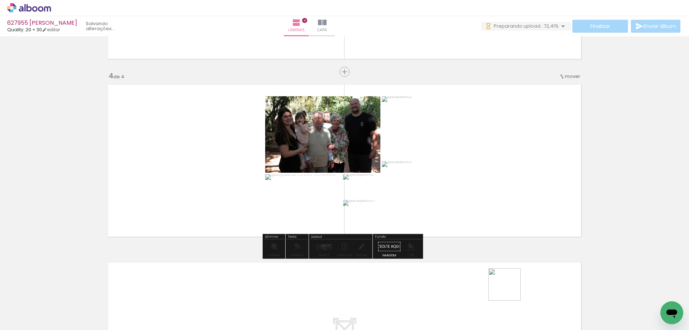
drag, startPoint x: 517, startPoint y: 308, endPoint x: 466, endPoint y: 182, distance: 135.7
click at [466, 184] on quentale-workspace at bounding box center [344, 165] width 689 height 330
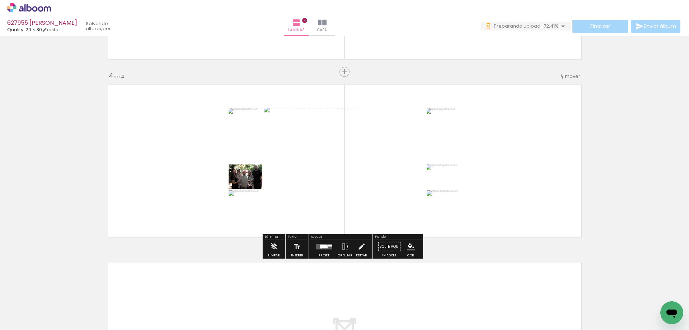
click at [330, 246] on quentale-layouter at bounding box center [324, 246] width 17 height 5
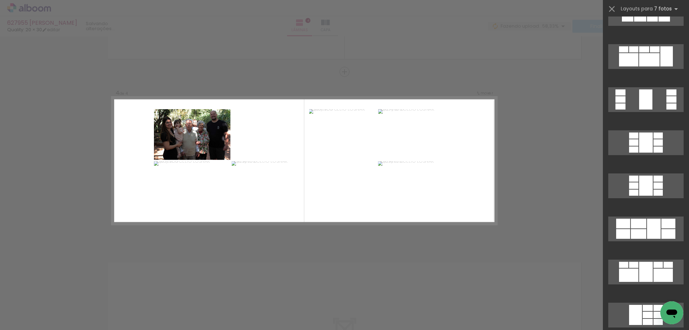
scroll to position [1842, 0]
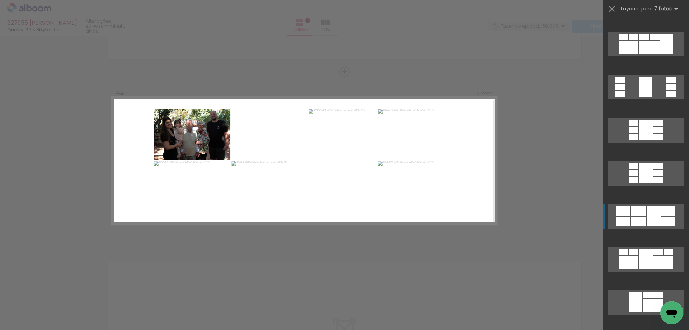
click at [649, 219] on div at bounding box center [654, 216] width 14 height 20
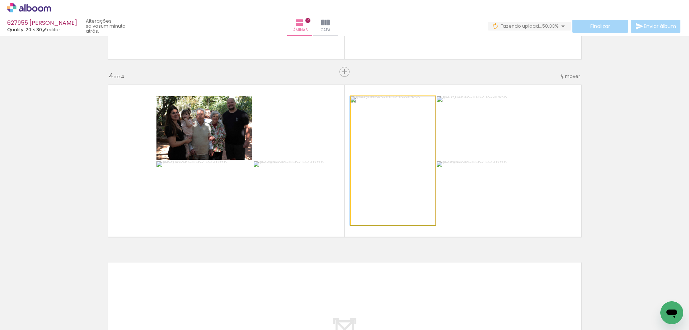
click at [415, 177] on quentale-photo at bounding box center [393, 160] width 85 height 129
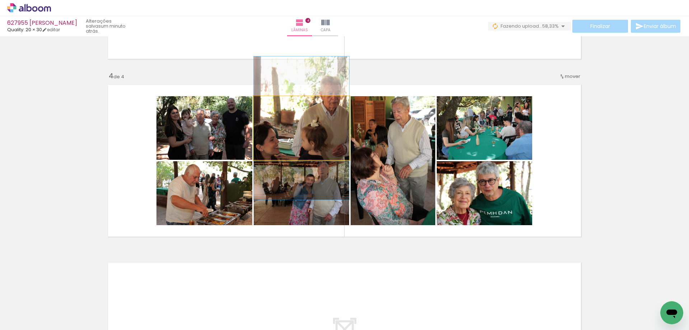
click at [310, 126] on quentale-photo at bounding box center [301, 128] width 95 height 64
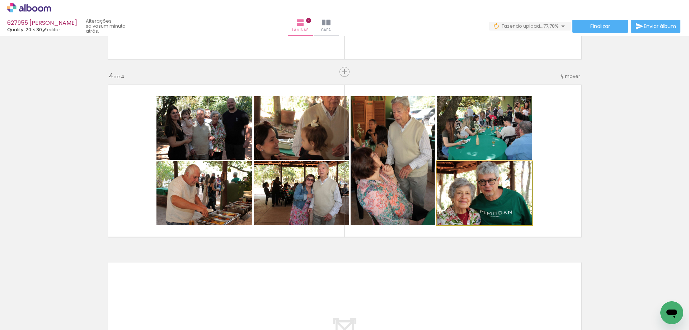
click at [500, 210] on quentale-photo at bounding box center [484, 193] width 95 height 64
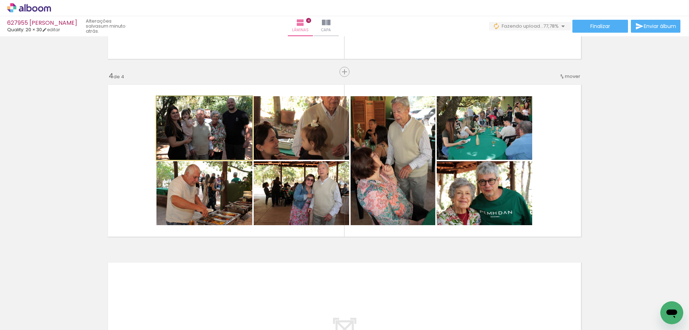
click at [211, 126] on quentale-photo at bounding box center [204, 128] width 96 height 64
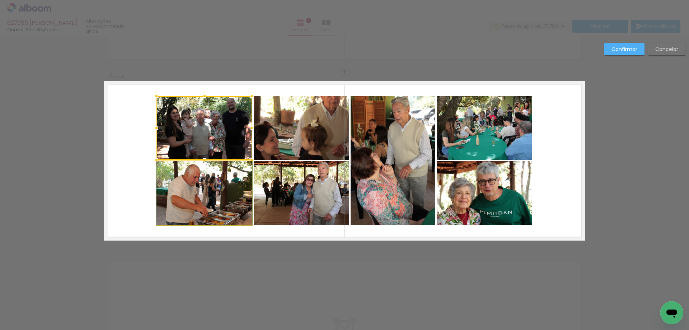
click at [212, 174] on quentale-photo at bounding box center [204, 193] width 96 height 64
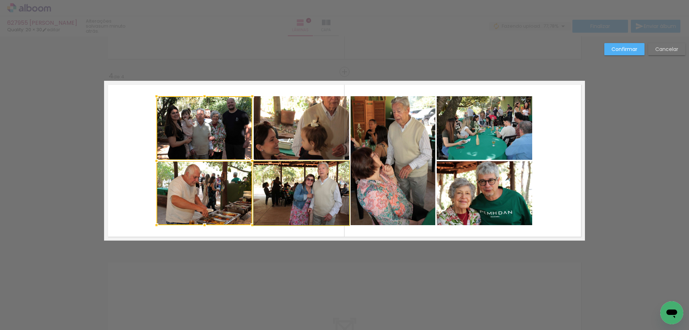
click at [297, 184] on quentale-photo at bounding box center [301, 193] width 95 height 64
click at [311, 131] on div at bounding box center [252, 160] width 193 height 129
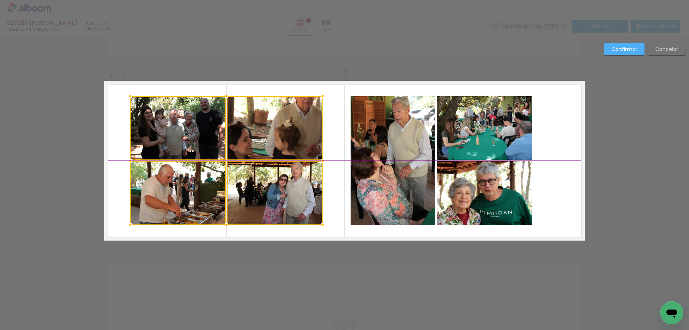
drag, startPoint x: 248, startPoint y: 163, endPoint x: 217, endPoint y: 164, distance: 30.5
click at [217, 164] on div at bounding box center [226, 160] width 193 height 129
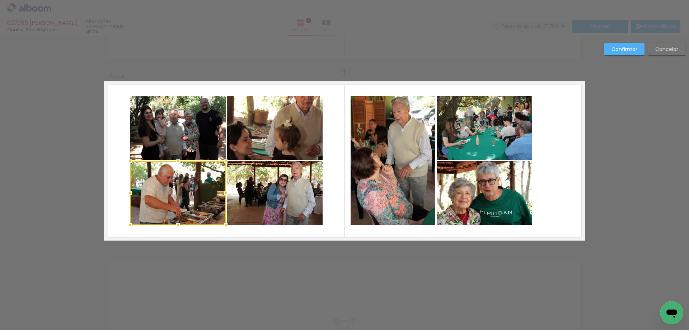
click at [384, 162] on quentale-photo at bounding box center [393, 160] width 85 height 129
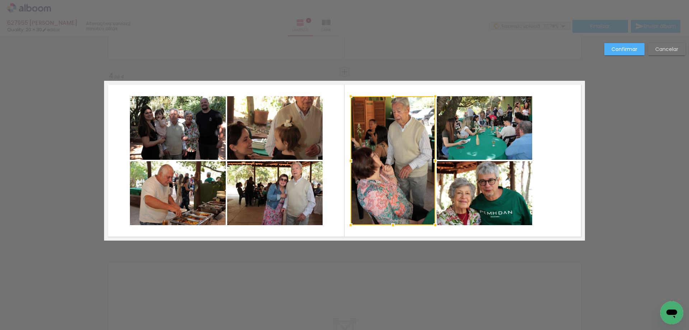
click at [468, 149] on quentale-photo at bounding box center [484, 128] width 95 height 64
click at [467, 179] on div at bounding box center [442, 160] width 182 height 129
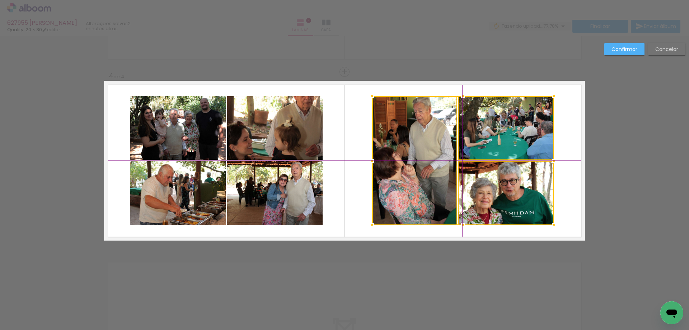
drag, startPoint x: 437, startPoint y: 163, endPoint x: 459, endPoint y: 163, distance: 21.9
click at [459, 163] on div at bounding box center [463, 160] width 182 height 129
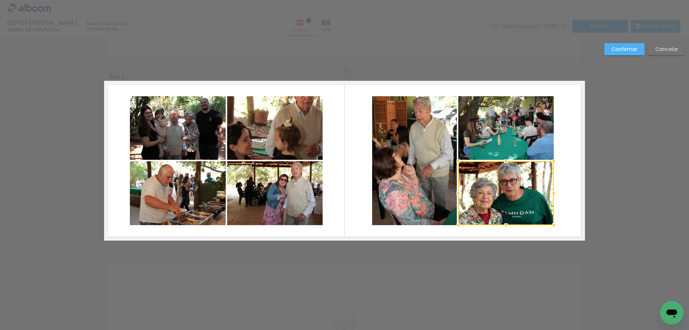
click at [0, 0] on slot "Confirmar" at bounding box center [0, 0] width 0 height 0
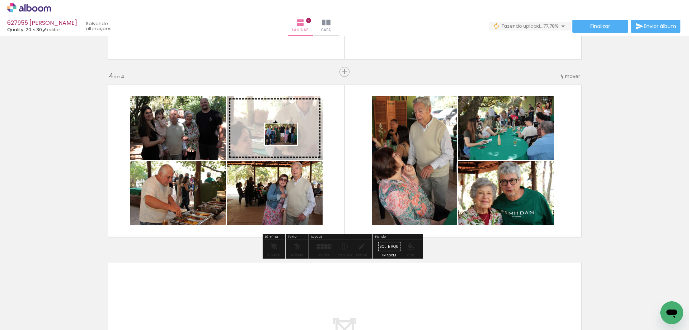
drag, startPoint x: 567, startPoint y: 307, endPoint x: 286, endPoint y: 145, distance: 324.1
click at [286, 145] on quentale-workspace at bounding box center [344, 165] width 689 height 330
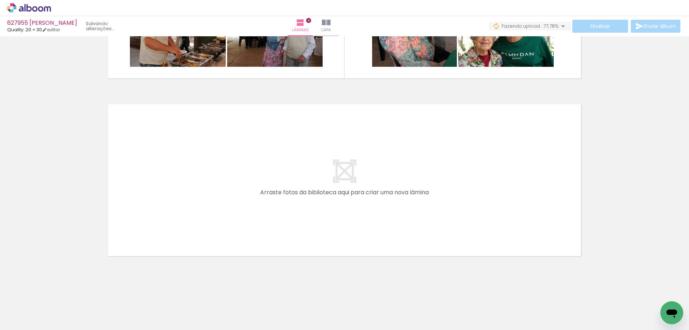
scroll to position [0, 642]
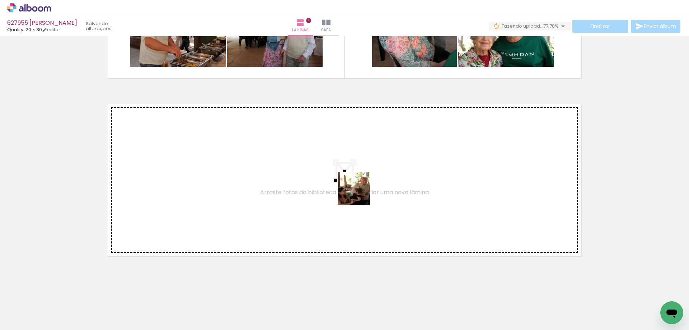
drag, startPoint x: 391, startPoint y: 298, endPoint x: 356, endPoint y: 187, distance: 117.0
click at [356, 187] on quentale-workspace at bounding box center [344, 165] width 689 height 330
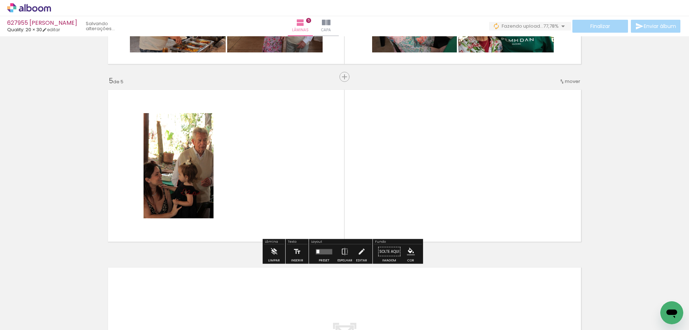
scroll to position [687, 0]
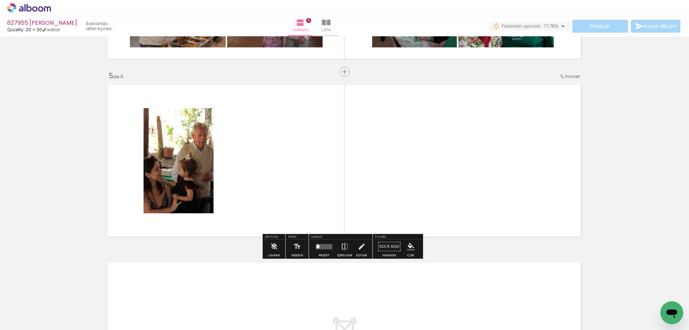
drag, startPoint x: 595, startPoint y: 305, endPoint x: 485, endPoint y: 292, distance: 109.8
click at [463, 180] on quentale-workspace at bounding box center [344, 165] width 689 height 330
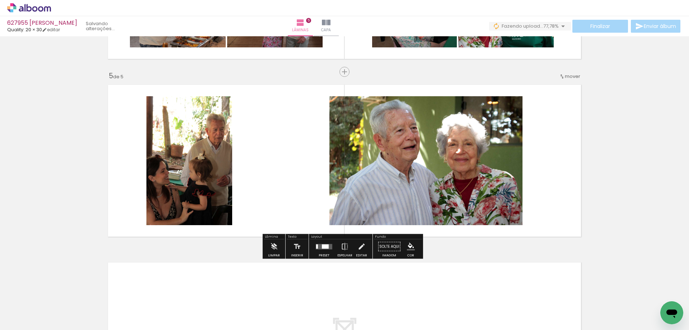
scroll to position [0, 819]
drag, startPoint x: 464, startPoint y: 306, endPoint x: 483, endPoint y: 293, distance: 23.7
click at [419, 185] on quentale-workspace at bounding box center [344, 165] width 689 height 330
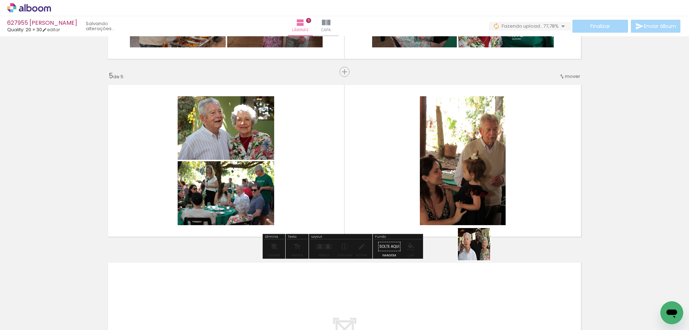
drag, startPoint x: 501, startPoint y: 302, endPoint x: 532, endPoint y: 284, distance: 35.9
click at [456, 177] on quentale-workspace at bounding box center [344, 165] width 689 height 330
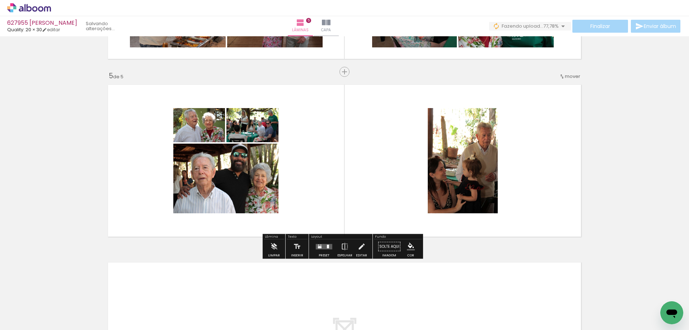
drag, startPoint x: 541, startPoint y: 302, endPoint x: 572, endPoint y: 299, distance: 30.7
click at [512, 201] on quentale-workspace at bounding box center [344, 165] width 689 height 330
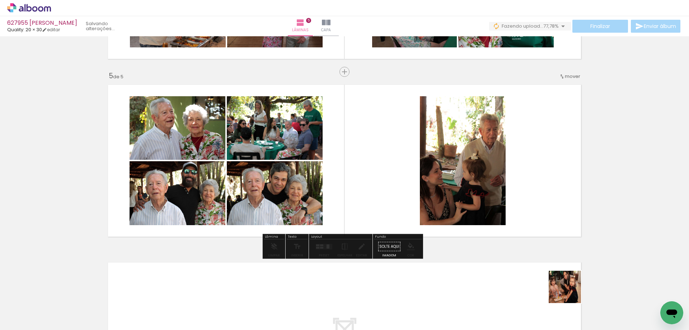
drag, startPoint x: 576, startPoint y: 304, endPoint x: 615, endPoint y: 300, distance: 39.7
click at [517, 184] on quentale-workspace at bounding box center [344, 165] width 689 height 330
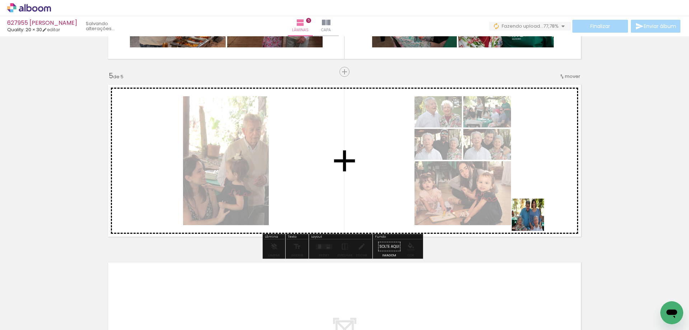
drag, startPoint x: 622, startPoint y: 304, endPoint x: 629, endPoint y: 294, distance: 12.0
click at [502, 187] on quentale-workspace at bounding box center [344, 165] width 689 height 330
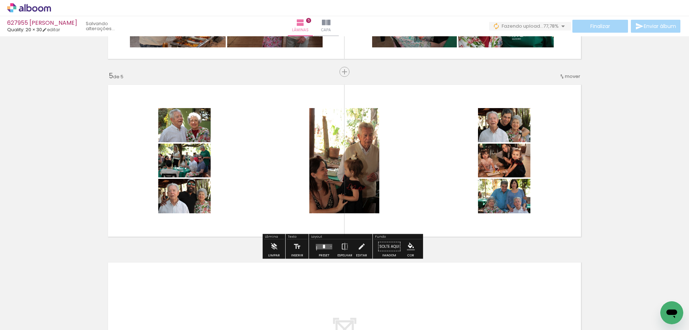
drag, startPoint x: 651, startPoint y: 305, endPoint x: 429, endPoint y: 197, distance: 246.5
click at [432, 199] on quentale-workspace at bounding box center [344, 165] width 689 height 330
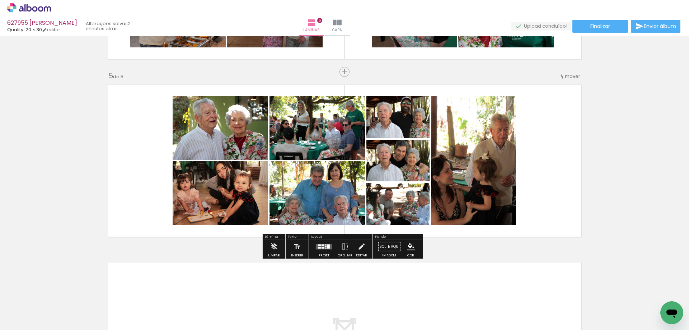
click at [235, 131] on quentale-photo at bounding box center [220, 128] width 95 height 64
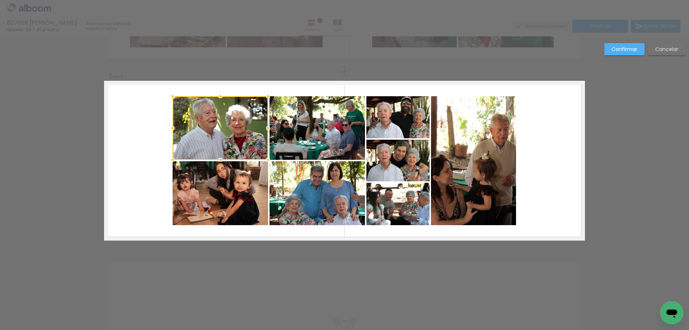
click at [229, 181] on quentale-photo at bounding box center [220, 193] width 95 height 64
click at [654, 46] on paper-button "Cancelar" at bounding box center [666, 49] width 37 height 12
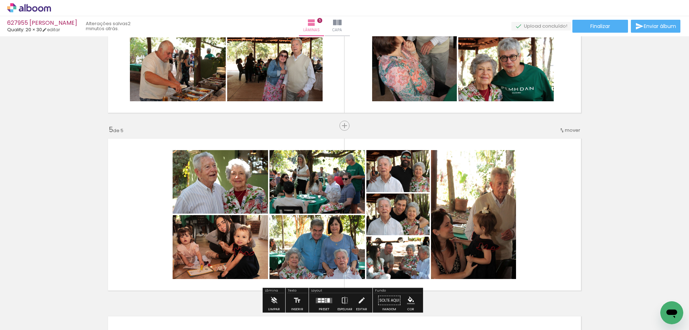
scroll to position [687, 0]
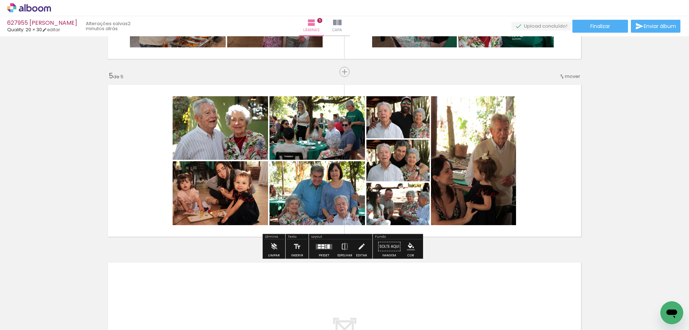
click at [227, 146] on quentale-photo at bounding box center [220, 128] width 95 height 64
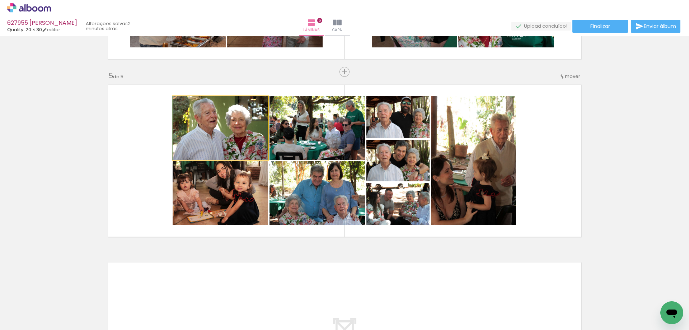
click at [227, 146] on quentale-photo at bounding box center [220, 128] width 95 height 64
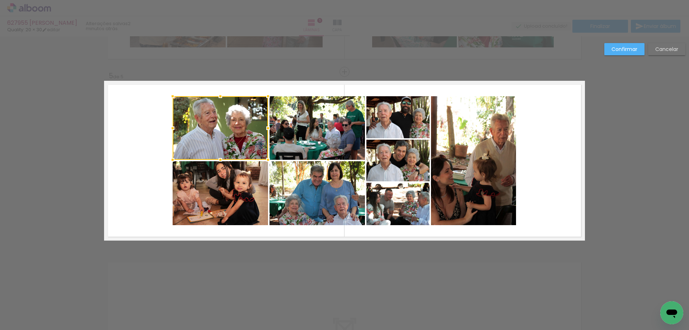
click at [227, 180] on quentale-photo at bounding box center [220, 193] width 95 height 64
click at [313, 193] on quentale-photo at bounding box center [316, 193] width 95 height 64
click at [304, 149] on div at bounding box center [269, 160] width 192 height 129
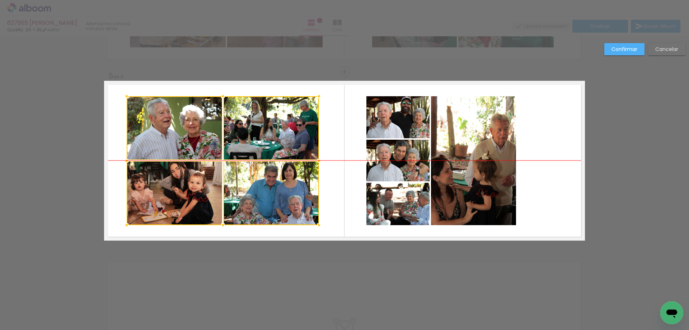
drag, startPoint x: 266, startPoint y: 160, endPoint x: 220, endPoint y: 160, distance: 45.9
click at [220, 160] on div at bounding box center [223, 160] width 192 height 129
click at [211, 180] on div at bounding box center [223, 160] width 192 height 129
click at [183, 122] on div at bounding box center [223, 160] width 192 height 129
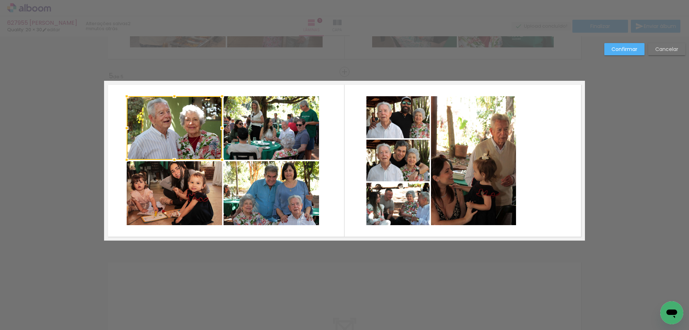
click at [238, 128] on quentale-photo at bounding box center [271, 128] width 95 height 64
click at [256, 172] on quentale-photo at bounding box center [271, 193] width 95 height 64
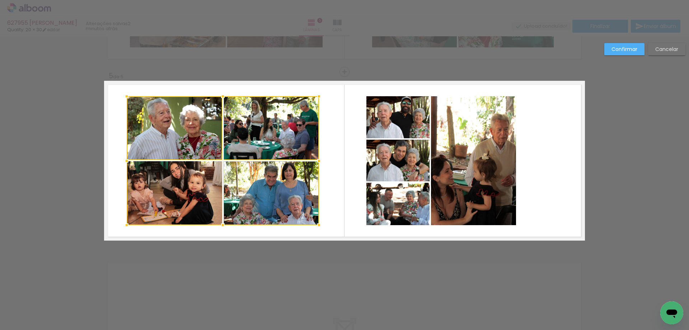
click at [173, 185] on div at bounding box center [223, 160] width 192 height 129
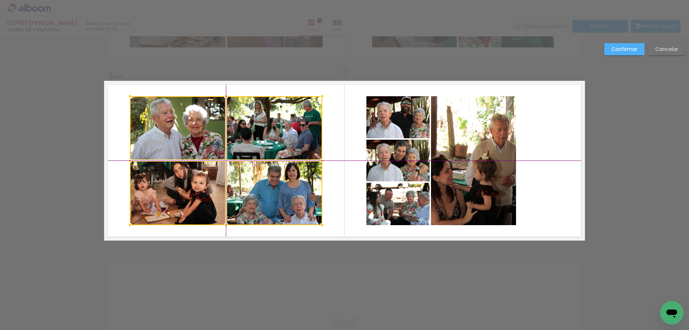
drag, startPoint x: 221, startPoint y: 161, endPoint x: 225, endPoint y: 161, distance: 4.3
click at [225, 161] on div at bounding box center [226, 160] width 192 height 129
click at [421, 126] on quentale-photo at bounding box center [397, 117] width 63 height 42
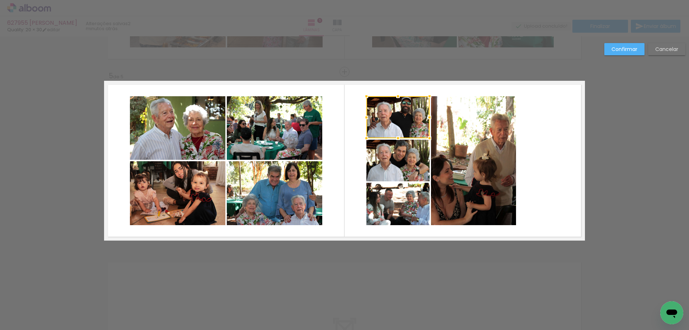
click at [419, 157] on quentale-photo at bounding box center [397, 161] width 63 height 42
click at [396, 200] on quentale-photo at bounding box center [397, 204] width 63 height 42
click at [478, 182] on quentale-photo at bounding box center [473, 160] width 85 height 129
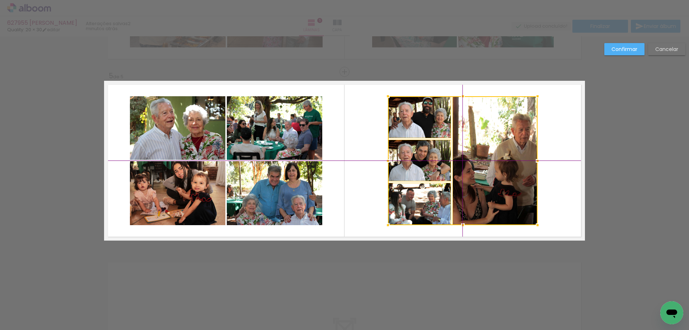
drag, startPoint x: 450, startPoint y: 171, endPoint x: 470, endPoint y: 172, distance: 20.5
click at [470, 172] on div at bounding box center [463, 160] width 150 height 129
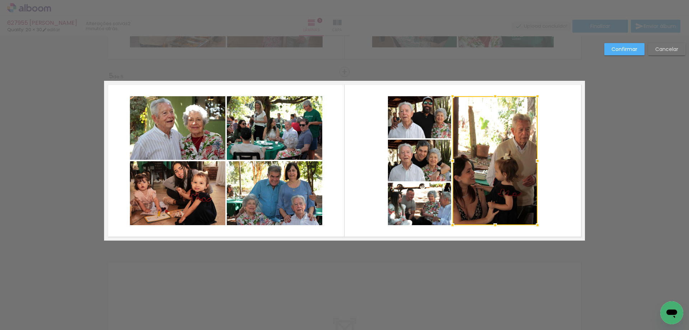
click at [0, 0] on slot "Confirmar" at bounding box center [0, 0] width 0 height 0
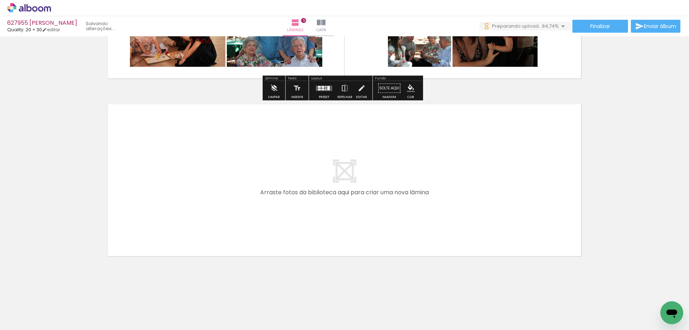
scroll to position [0, 1100]
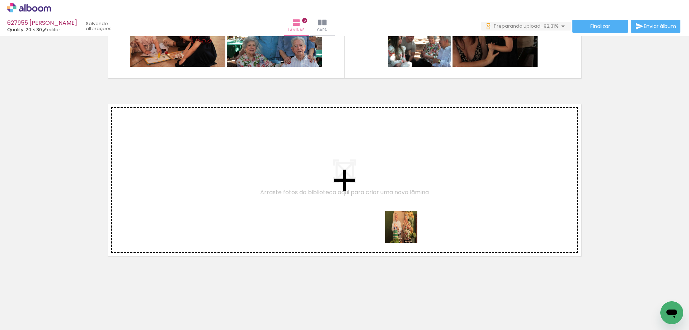
drag, startPoint x: 425, startPoint y: 309, endPoint x: 441, endPoint y: 287, distance: 27.4
click at [399, 202] on quentale-workspace at bounding box center [344, 165] width 689 height 330
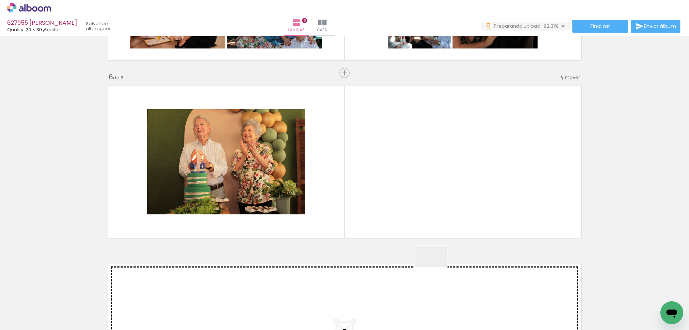
scroll to position [864, 0]
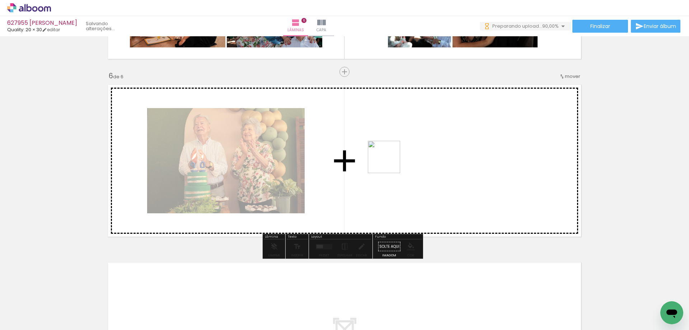
drag, startPoint x: 436, startPoint y: 267, endPoint x: 389, endPoint y: 162, distance: 114.7
click at [389, 162] on quentale-workspace at bounding box center [344, 165] width 689 height 330
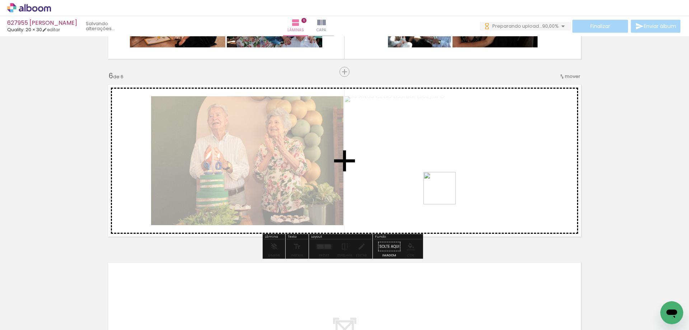
drag, startPoint x: 505, startPoint y: 302, endPoint x: 518, endPoint y: 284, distance: 22.3
click at [437, 176] on quentale-workspace at bounding box center [344, 165] width 689 height 330
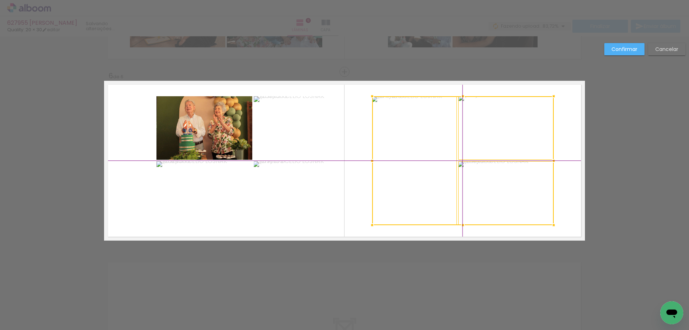
scroll to position [0, 1100]
click at [461, 165] on div at bounding box center [463, 160] width 182 height 129
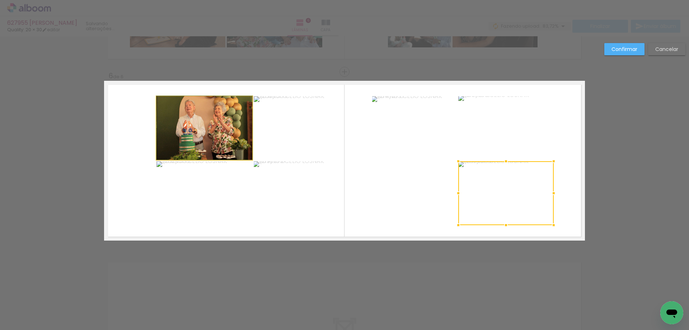
click at [187, 127] on quentale-photo at bounding box center [204, 128] width 96 height 64
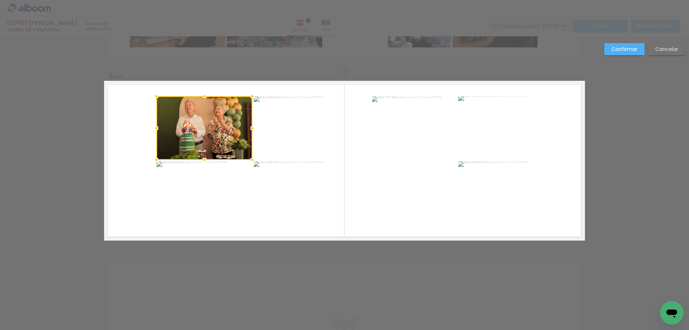
click at [203, 189] on quentale-photo at bounding box center [204, 193] width 96 height 64
click at [273, 190] on quentale-photo at bounding box center [301, 193] width 95 height 64
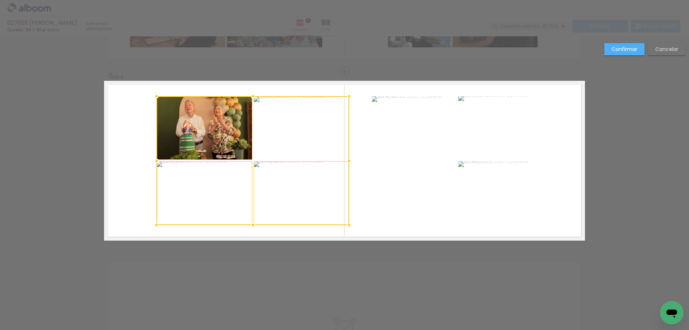
click at [273, 153] on div at bounding box center [252, 160] width 193 height 129
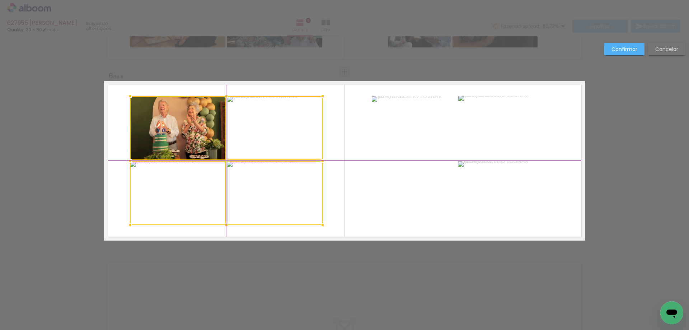
drag, startPoint x: 250, startPoint y: 163, endPoint x: 226, endPoint y: 162, distance: 24.4
click at [226, 162] on div at bounding box center [226, 160] width 193 height 129
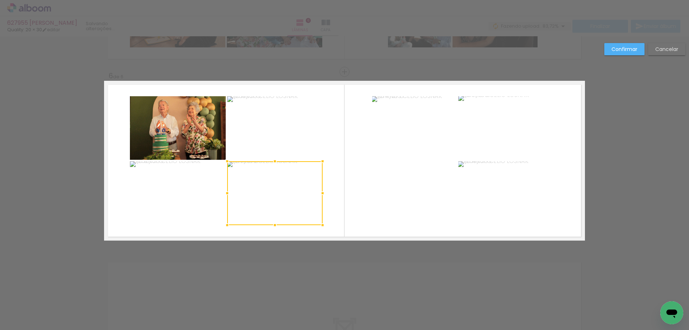
click at [610, 50] on paper-button "Confirmar" at bounding box center [624, 49] width 40 height 12
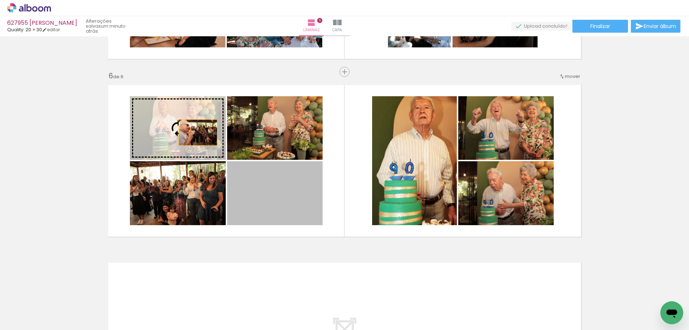
drag, startPoint x: 259, startPoint y: 186, endPoint x: 190, endPoint y: 129, distance: 89.5
click at [0, 0] on slot at bounding box center [0, 0] width 0 height 0
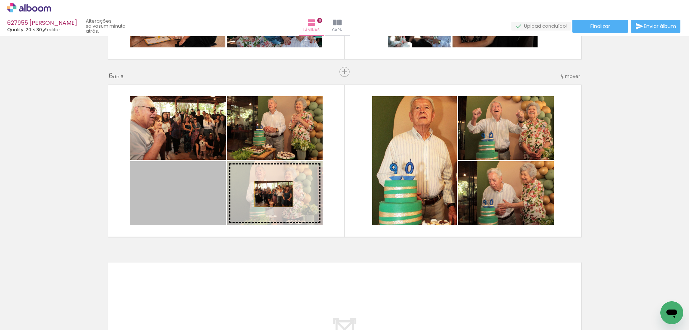
drag, startPoint x: 176, startPoint y: 193, endPoint x: 271, endPoint y: 194, distance: 94.7
click at [0, 0] on slot at bounding box center [0, 0] width 0 height 0
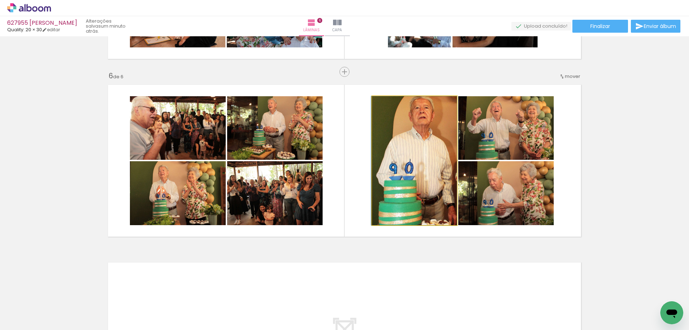
drag, startPoint x: 445, startPoint y: 150, endPoint x: 425, endPoint y: 155, distance: 20.6
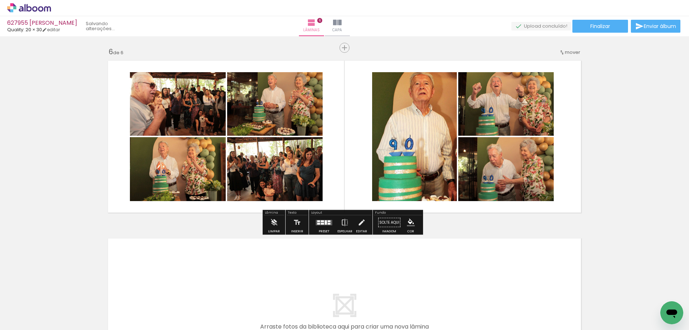
scroll to position [0, 1180]
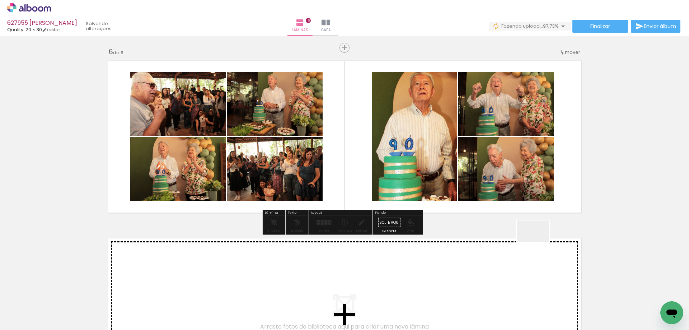
drag, startPoint x: 554, startPoint y: 259, endPoint x: 620, endPoint y: 270, distance: 67.4
click at [495, 181] on quentale-workspace at bounding box center [344, 165] width 689 height 330
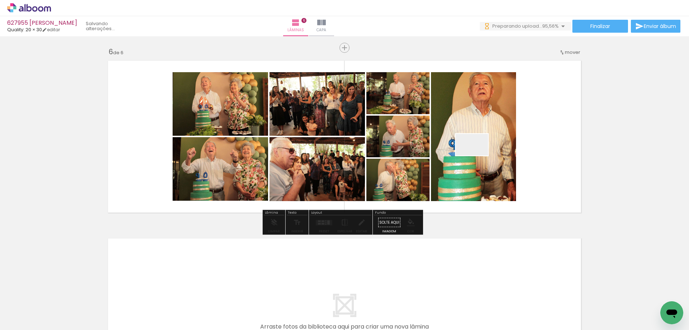
drag, startPoint x: 477, startPoint y: 155, endPoint x: 468, endPoint y: 183, distance: 29.3
click at [473, 150] on quentale-workspace at bounding box center [344, 165] width 689 height 330
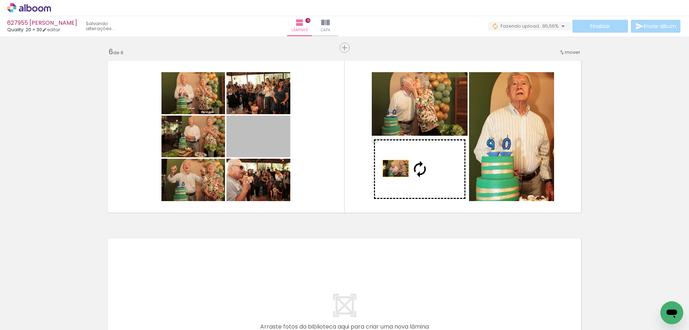
drag, startPoint x: 261, startPoint y: 139, endPoint x: 402, endPoint y: 170, distance: 143.9
click at [0, 0] on slot at bounding box center [0, 0] width 0 height 0
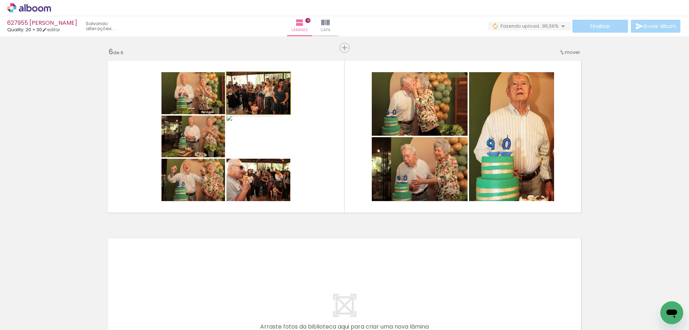
drag, startPoint x: 241, startPoint y: 100, endPoint x: 197, endPoint y: 94, distance: 44.6
click at [0, 0] on slot at bounding box center [0, 0] width 0 height 0
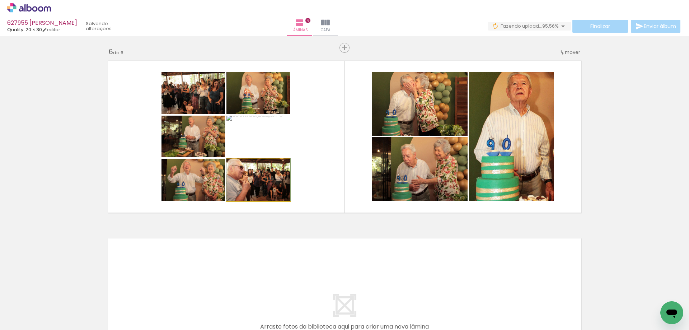
drag, startPoint x: 234, startPoint y: 183, endPoint x: 193, endPoint y: 178, distance: 40.5
click at [0, 0] on slot at bounding box center [0, 0] width 0 height 0
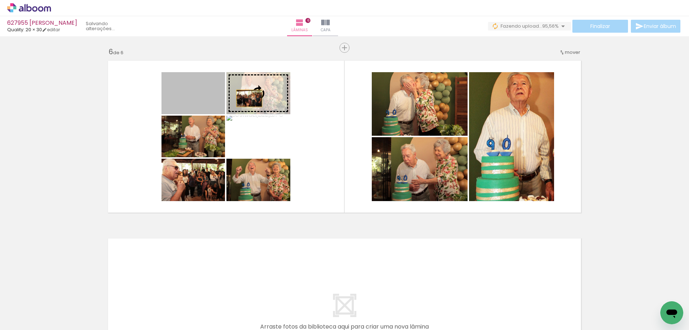
drag, startPoint x: 221, startPoint y: 98, endPoint x: 246, endPoint y: 98, distance: 25.8
click at [0, 0] on slot at bounding box center [0, 0] width 0 height 0
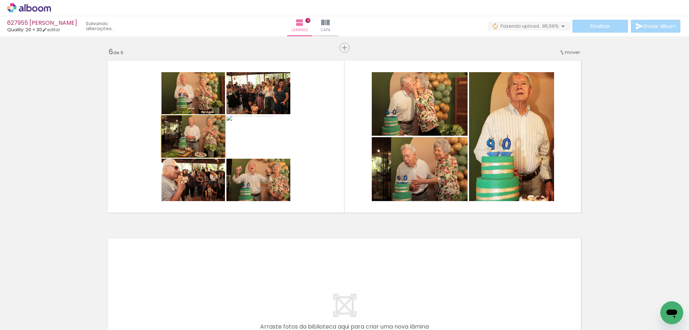
click at [196, 138] on quentale-photo at bounding box center [193, 137] width 64 height 42
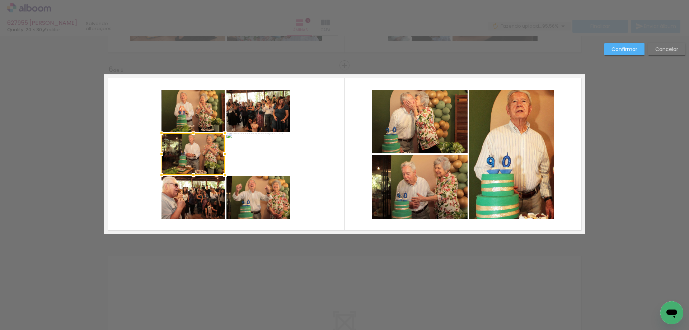
scroll to position [864, 0]
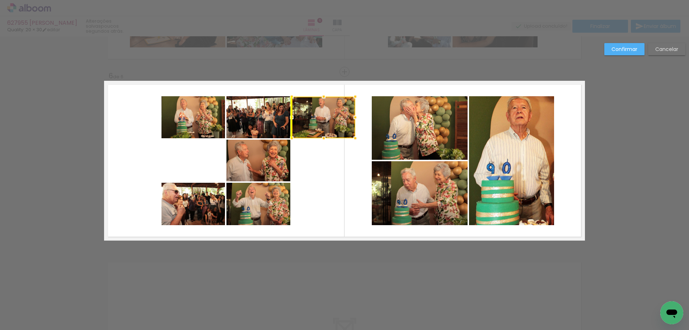
drag, startPoint x: 201, startPoint y: 165, endPoint x: 332, endPoint y: 122, distance: 138.2
click at [332, 122] on div at bounding box center [324, 118] width 64 height 42
drag, startPoint x: 198, startPoint y: 196, endPoint x: 192, endPoint y: 199, distance: 7.1
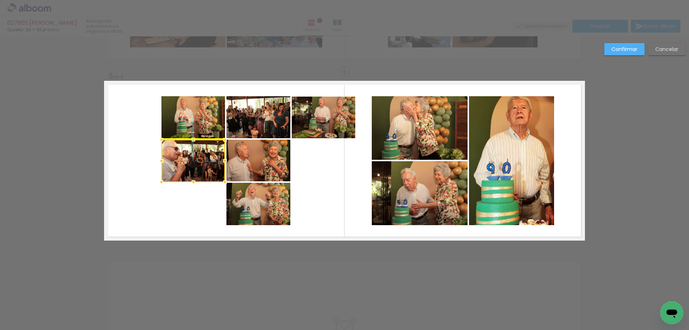
drag, startPoint x: 191, startPoint y: 197, endPoint x: 192, endPoint y: 155, distance: 41.6
click at [192, 155] on div at bounding box center [193, 161] width 64 height 42
click at [268, 207] on quentale-photo at bounding box center [258, 204] width 64 height 42
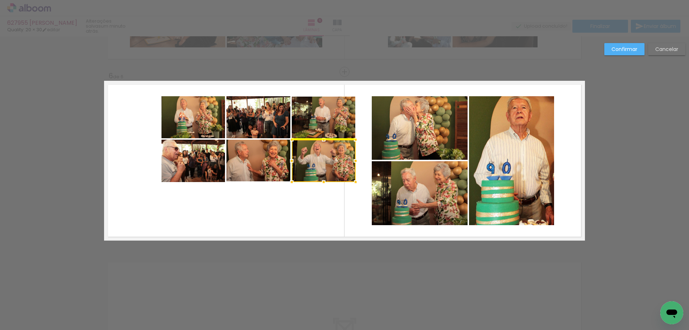
drag, startPoint x: 263, startPoint y: 211, endPoint x: 331, endPoint y: 173, distance: 78.1
click at [331, 173] on div at bounding box center [324, 161] width 64 height 42
click at [211, 121] on quentale-photo at bounding box center [193, 117] width 64 height 42
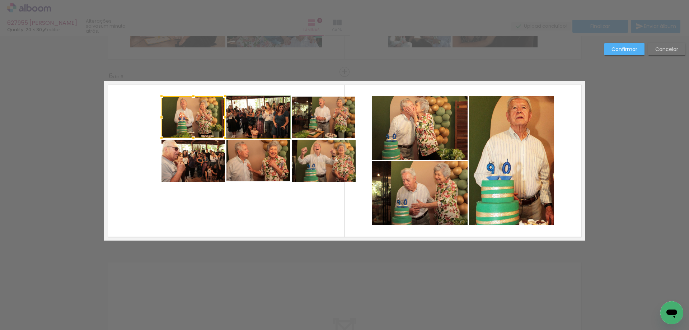
click at [236, 120] on quentale-photo at bounding box center [258, 117] width 64 height 42
click at [265, 158] on quentale-photo at bounding box center [258, 161] width 64 height 42
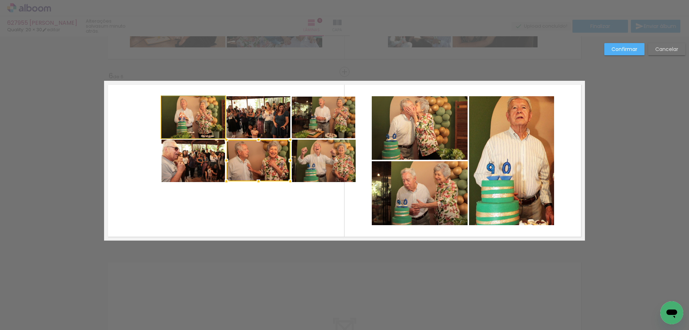
click at [198, 129] on quentale-photo at bounding box center [193, 117] width 64 height 42
click at [251, 117] on quentale-photo at bounding box center [258, 117] width 64 height 42
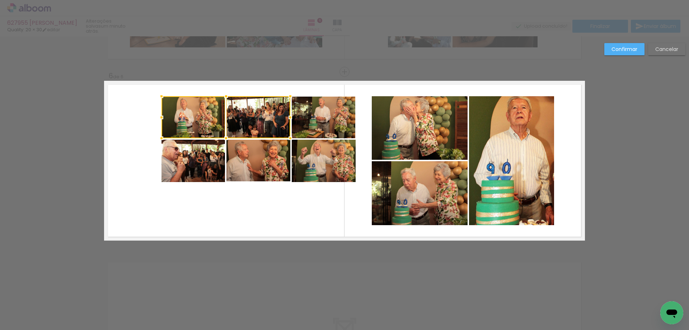
click at [304, 121] on quentale-photo at bounding box center [324, 118] width 64 height 42
click at [311, 159] on quentale-photo at bounding box center [324, 161] width 64 height 42
click at [261, 154] on div at bounding box center [258, 139] width 194 height 86
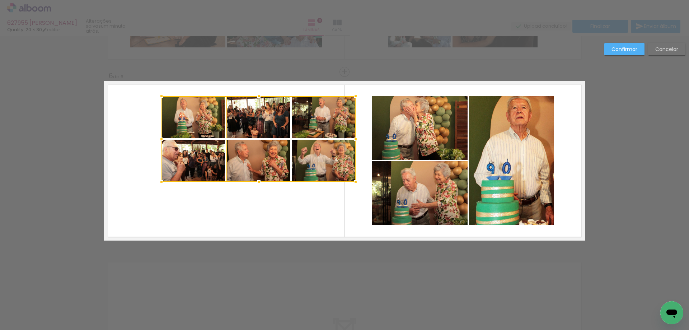
click at [216, 154] on div at bounding box center [258, 139] width 194 height 86
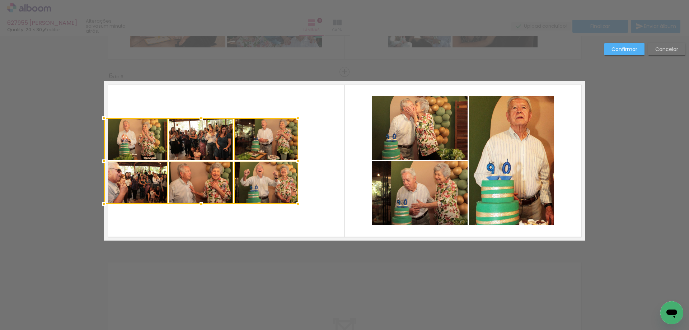
drag, startPoint x: 236, startPoint y: 139, endPoint x: 175, endPoint y: 152, distance: 62.3
click at [175, 152] on div at bounding box center [201, 161] width 194 height 86
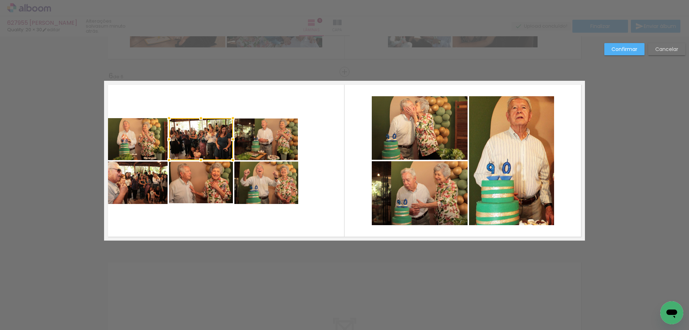
click at [146, 135] on quentale-photo at bounding box center [136, 139] width 64 height 42
click at [183, 138] on quentale-photo at bounding box center [201, 139] width 64 height 42
click at [257, 142] on quentale-photo at bounding box center [266, 139] width 64 height 42
click at [252, 178] on quentale-photo at bounding box center [266, 182] width 64 height 42
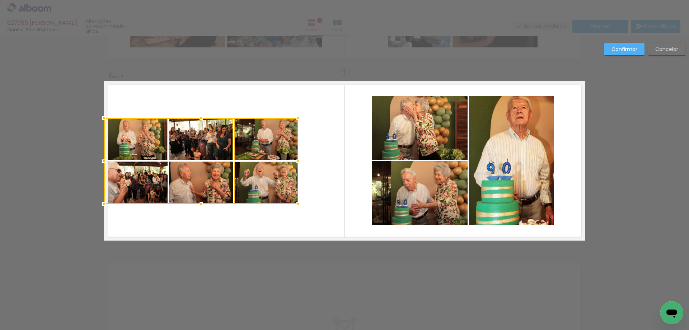
click at [204, 178] on div at bounding box center [201, 161] width 194 height 86
click at [143, 180] on div at bounding box center [201, 161] width 194 height 86
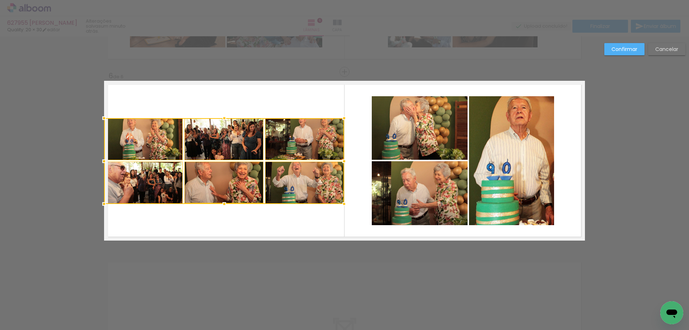
drag, startPoint x: 299, startPoint y: 161, endPoint x: 349, endPoint y: 164, distance: 49.6
click at [349, 164] on album-spread "6 de 6" at bounding box center [344, 161] width 481 height 160
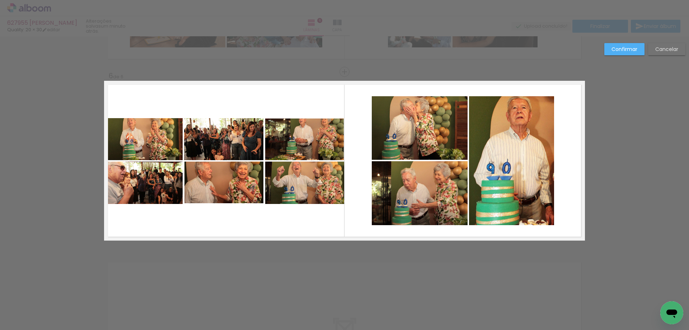
click at [145, 145] on quentale-photo at bounding box center [143, 139] width 79 height 42
click at [150, 184] on quentale-photo at bounding box center [143, 182] width 79 height 42
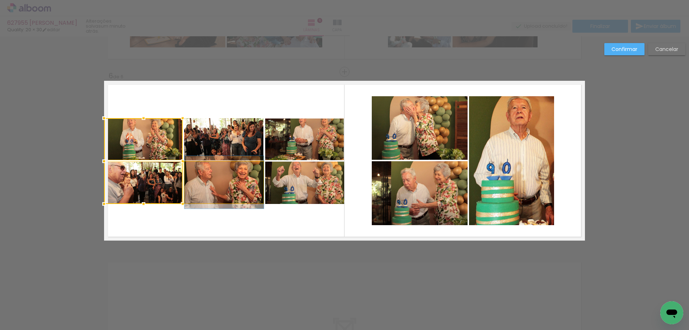
click at [229, 192] on quentale-photo at bounding box center [223, 182] width 79 height 42
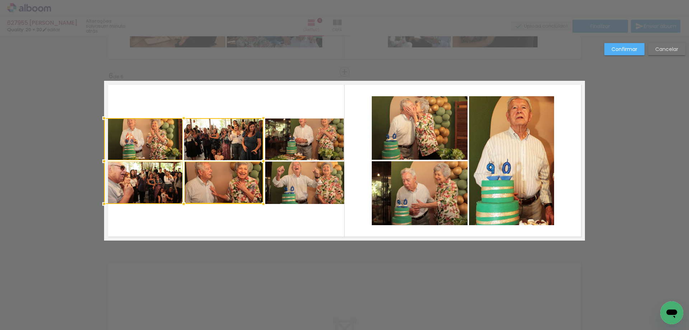
click at [330, 192] on quentale-photo at bounding box center [304, 182] width 79 height 42
click at [303, 136] on div at bounding box center [224, 161] width 240 height 86
click at [220, 136] on div at bounding box center [224, 161] width 240 height 86
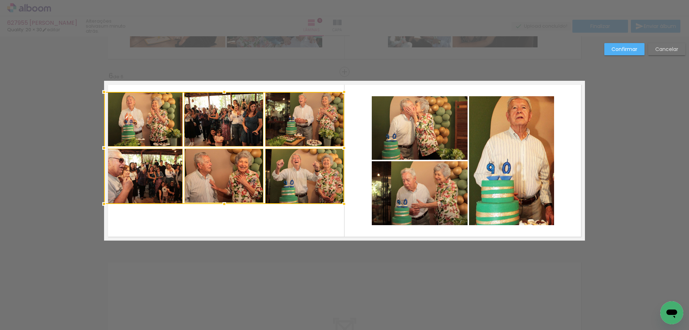
drag, startPoint x: 222, startPoint y: 117, endPoint x: 225, endPoint y: 90, distance: 26.3
click at [225, 90] on div at bounding box center [224, 92] width 14 height 14
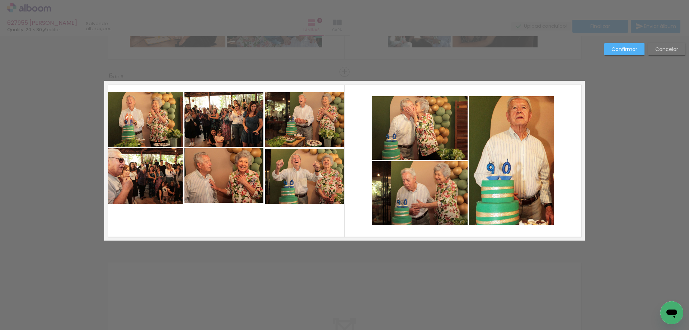
click at [138, 125] on quentale-photo at bounding box center [143, 119] width 79 height 55
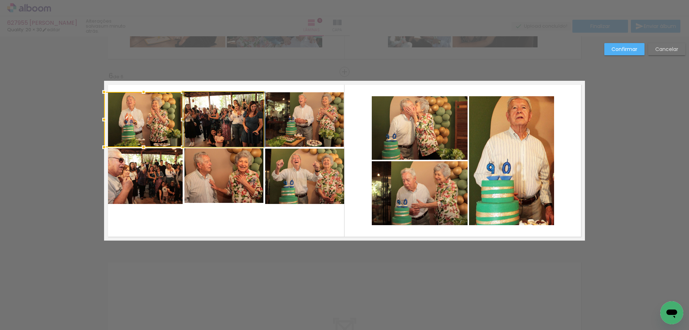
click at [216, 126] on quentale-photo at bounding box center [223, 119] width 79 height 55
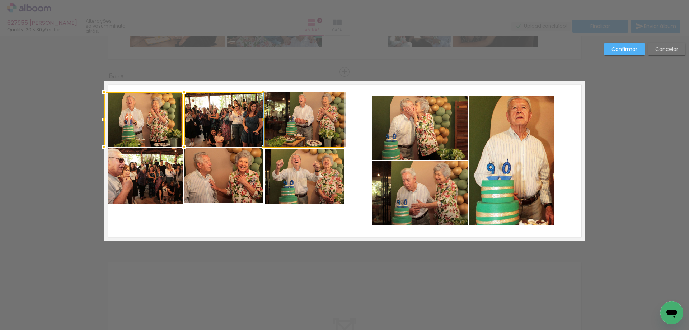
click at [287, 125] on quentale-photo at bounding box center [304, 119] width 79 height 55
click at [298, 176] on quentale-photo at bounding box center [304, 177] width 79 height 56
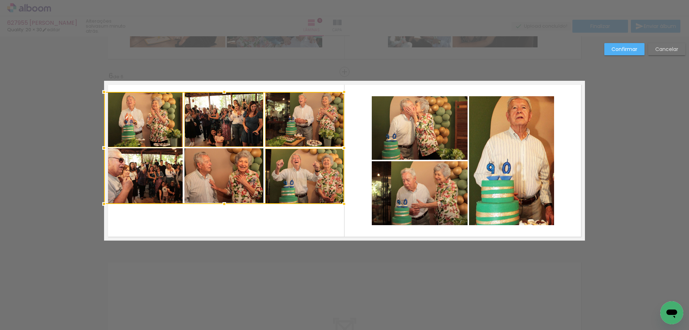
click at [186, 176] on div at bounding box center [224, 148] width 240 height 112
click at [127, 172] on div at bounding box center [224, 148] width 240 height 112
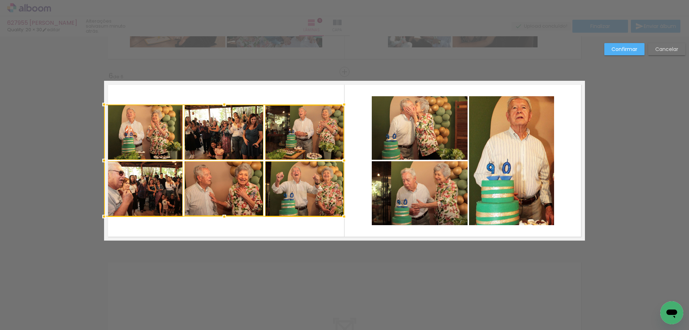
drag, startPoint x: 229, startPoint y: 148, endPoint x: 222, endPoint y: 163, distance: 16.7
click at [222, 163] on div at bounding box center [224, 160] width 240 height 112
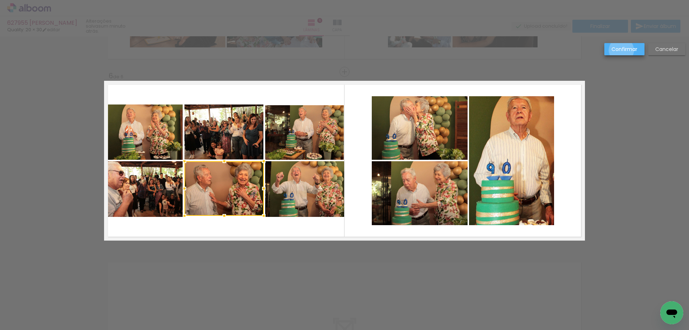
click at [0, 0] on slot "Confirmar" at bounding box center [0, 0] width 0 height 0
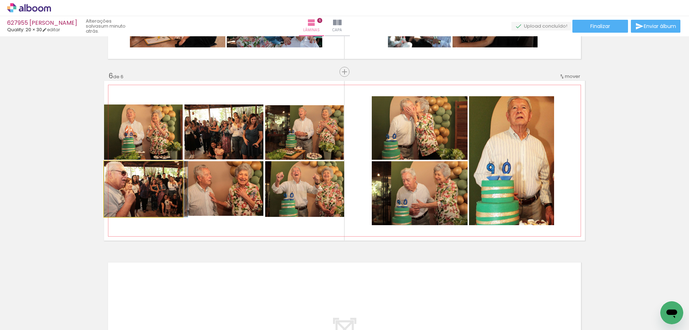
drag, startPoint x: 135, startPoint y: 203, endPoint x: 146, endPoint y: 203, distance: 11.1
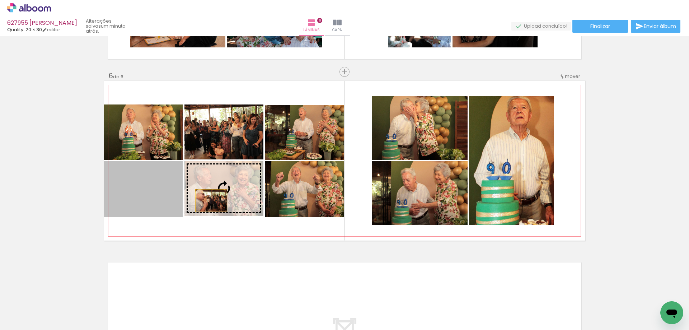
drag, startPoint x: 137, startPoint y: 200, endPoint x: 209, endPoint y: 201, distance: 72.1
click at [0, 0] on slot at bounding box center [0, 0] width 0 height 0
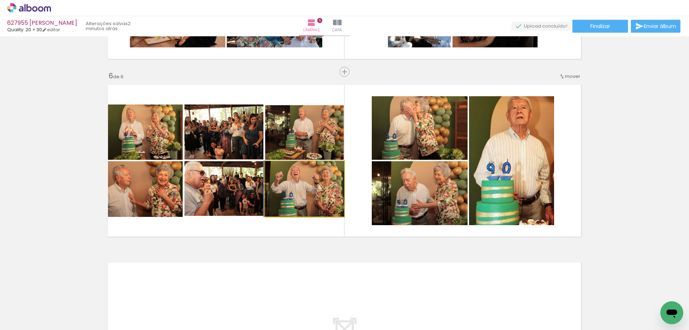
drag, startPoint x: 314, startPoint y: 197, endPoint x: 305, endPoint y: 196, distance: 9.0
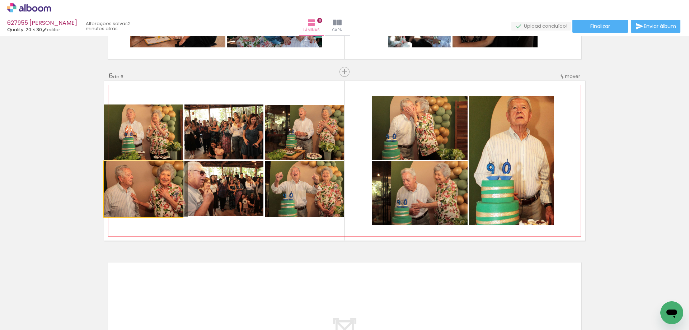
drag, startPoint x: 163, startPoint y: 199, endPoint x: 168, endPoint y: 197, distance: 6.0
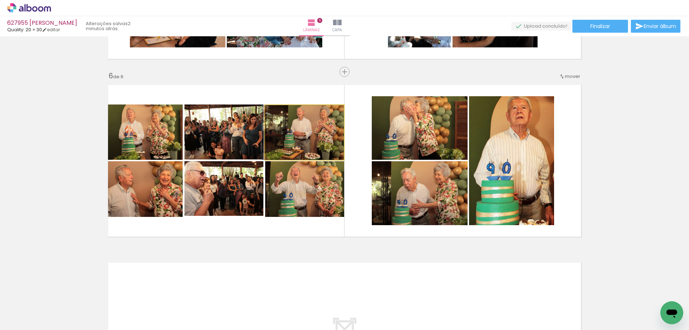
drag, startPoint x: 279, startPoint y: 145, endPoint x: 263, endPoint y: 145, distance: 16.5
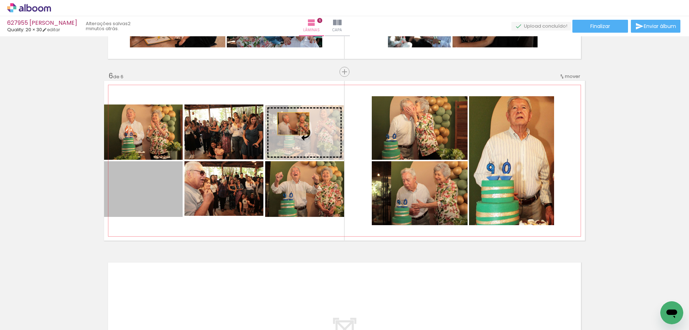
drag, startPoint x: 147, startPoint y: 185, endPoint x: 297, endPoint y: 121, distance: 163.6
click at [0, 0] on slot at bounding box center [0, 0] width 0 height 0
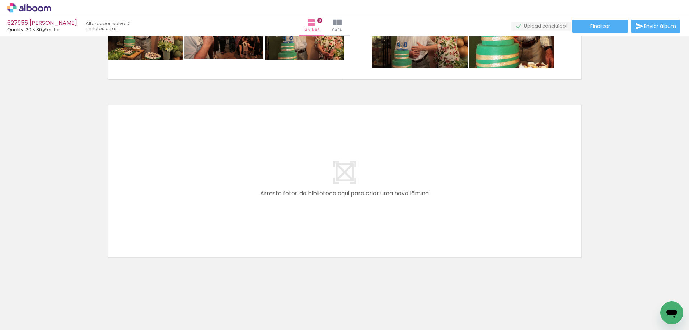
scroll to position [1023, 0]
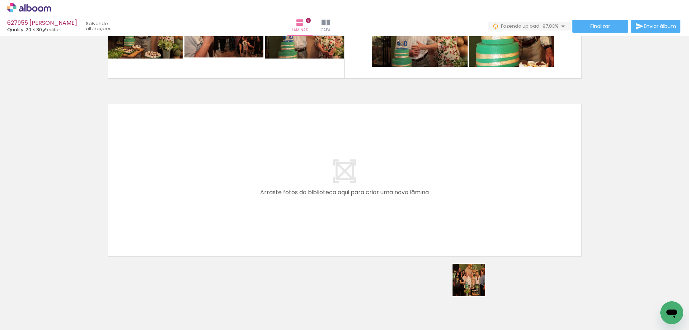
drag, startPoint x: 474, startPoint y: 285, endPoint x: 400, endPoint y: 215, distance: 102.3
click at [400, 215] on quentale-workspace at bounding box center [344, 165] width 689 height 330
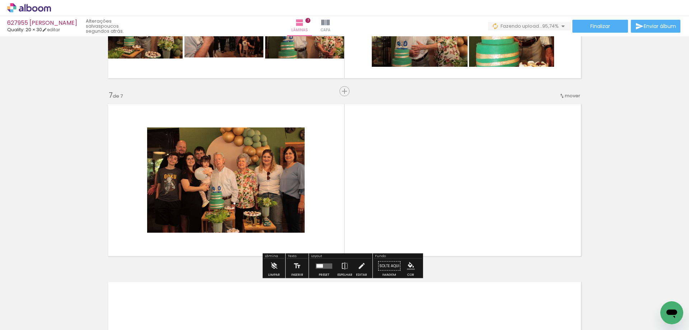
scroll to position [1042, 0]
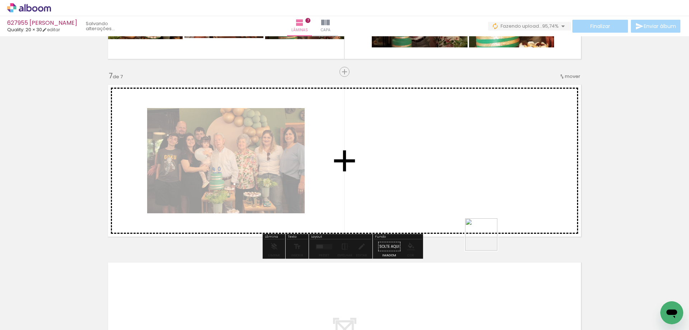
drag, startPoint x: 544, startPoint y: 306, endPoint x: 565, endPoint y: 286, distance: 29.4
click at [459, 203] on quentale-workspace at bounding box center [344, 165] width 689 height 330
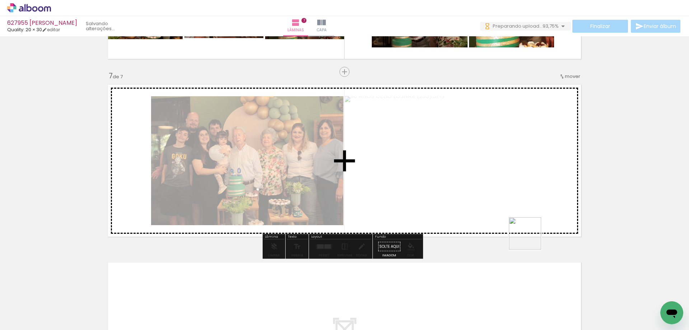
drag, startPoint x: 579, startPoint y: 305, endPoint x: 618, endPoint y: 301, distance: 38.6
click at [514, 215] on quentale-workspace at bounding box center [344, 165] width 689 height 330
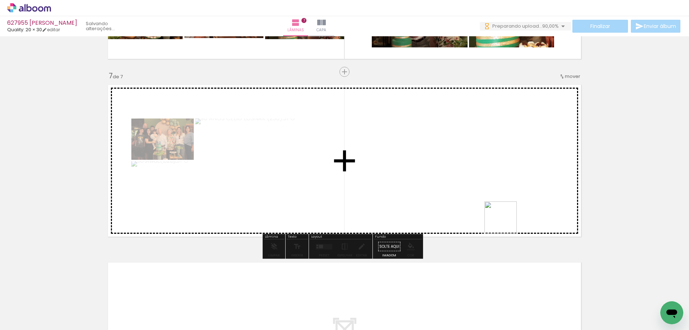
drag, startPoint x: 625, startPoint y: 309, endPoint x: 630, endPoint y: 289, distance: 20.2
click at [492, 212] on quentale-workspace at bounding box center [344, 165] width 689 height 330
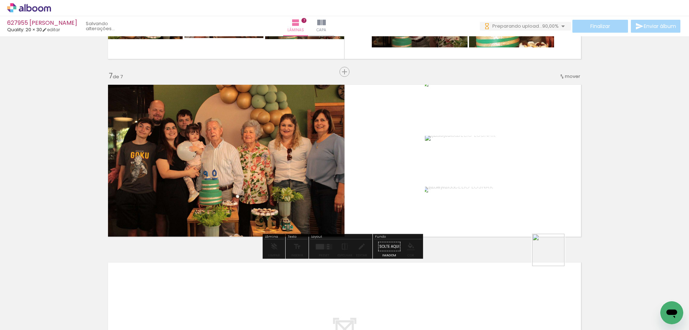
drag, startPoint x: 654, startPoint y: 304, endPoint x: 511, endPoint y: 221, distance: 165.6
click at [511, 221] on quentale-workspace at bounding box center [344, 165] width 689 height 330
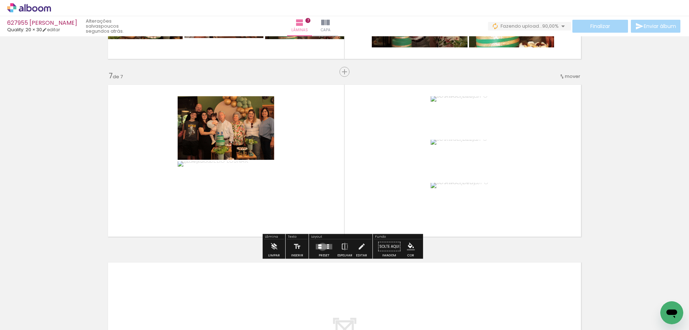
click at [321, 246] on quentale-layouter at bounding box center [324, 246] width 17 height 5
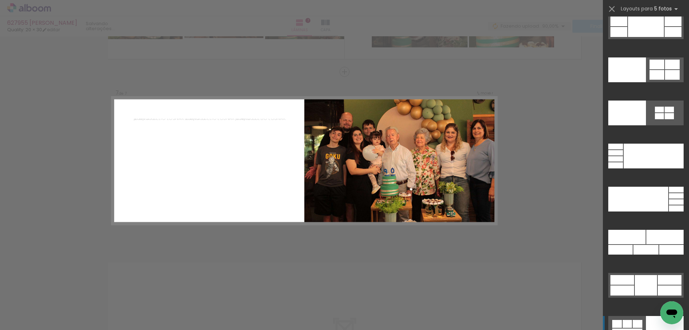
scroll to position [19560, 0]
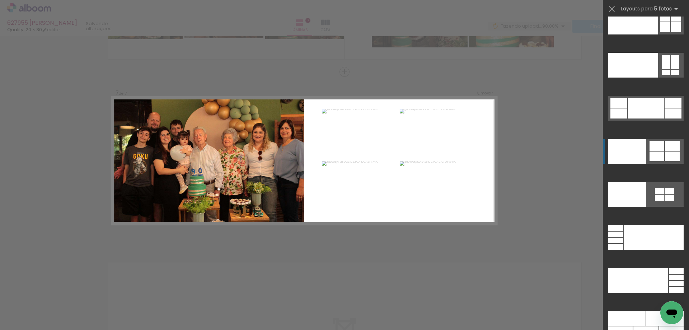
click at [652, 144] on div at bounding box center [656, 146] width 15 height 10
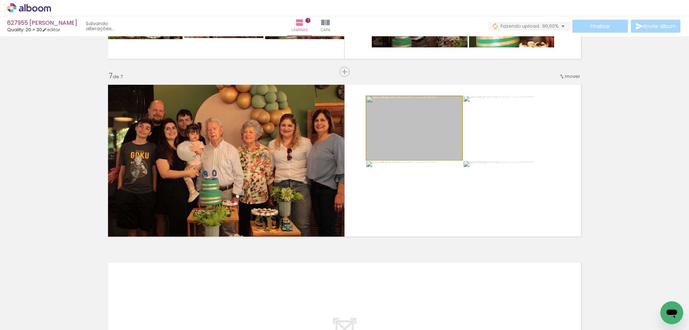
drag, startPoint x: 412, startPoint y: 147, endPoint x: 289, endPoint y: 162, distance: 124.0
click at [0, 0] on slot at bounding box center [0, 0] width 0 height 0
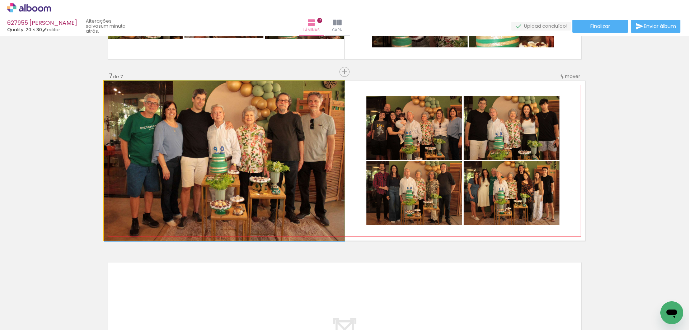
drag, startPoint x: 255, startPoint y: 185, endPoint x: 256, endPoint y: 197, distance: 12.2
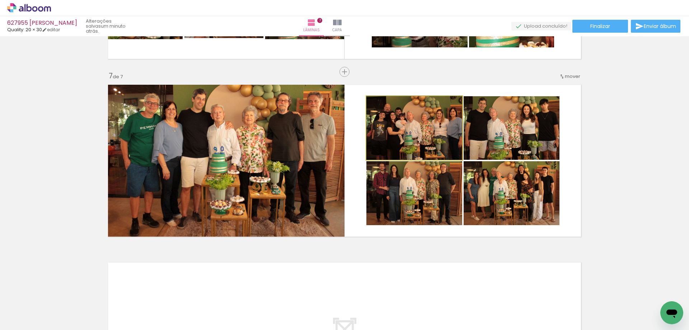
drag, startPoint x: 441, startPoint y: 138, endPoint x: 435, endPoint y: 136, distance: 6.6
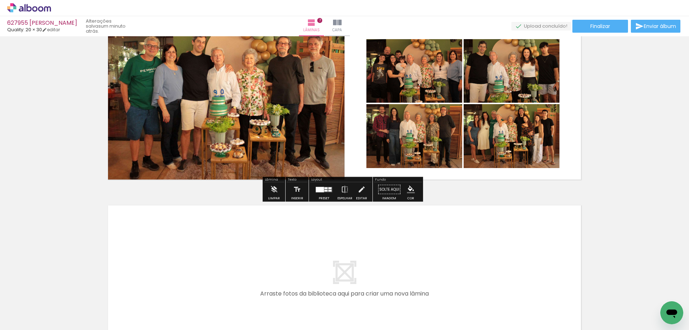
scroll to position [1114, 0]
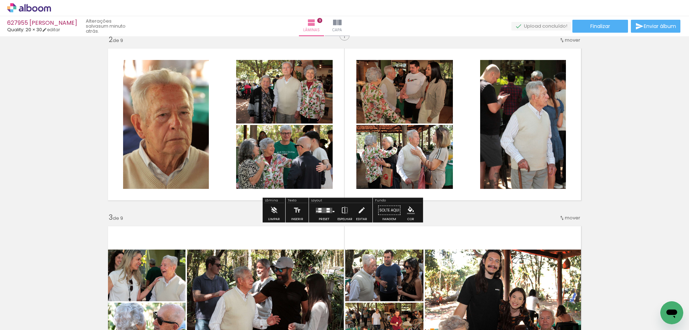
scroll to position [191, 0]
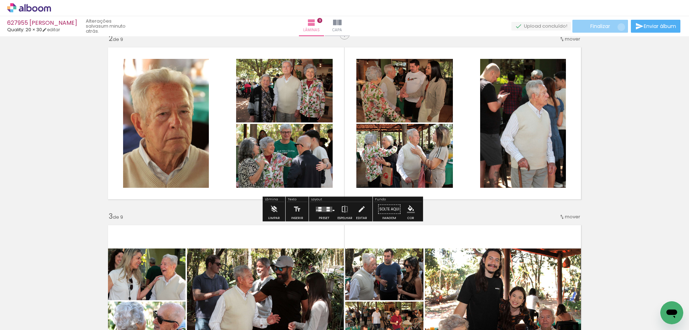
click at [619, 27] on paper-button "Finalizar" at bounding box center [600, 26] width 56 height 13
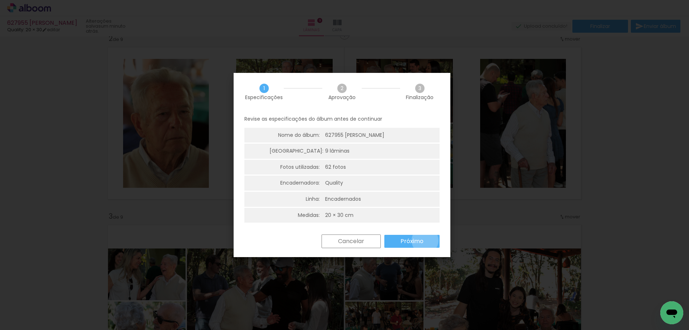
click at [425, 240] on paper-button "Próximo" at bounding box center [411, 241] width 55 height 13
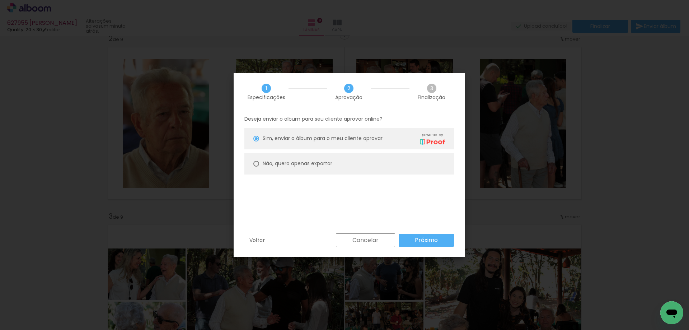
click at [0, 0] on slot "Não, quero apenas exportar" at bounding box center [0, 0] width 0 height 0
type paper-radio-button "on"
click at [0, 0] on slot "Próximo" at bounding box center [0, 0] width 0 height 0
type input "Alta, 300 DPI"
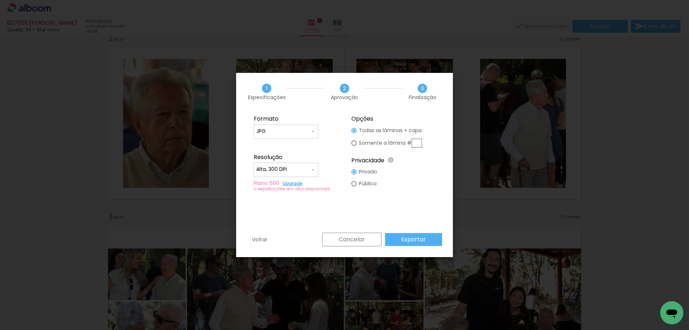
click at [0, 0] on slot "Exportar" at bounding box center [0, 0] width 0 height 0
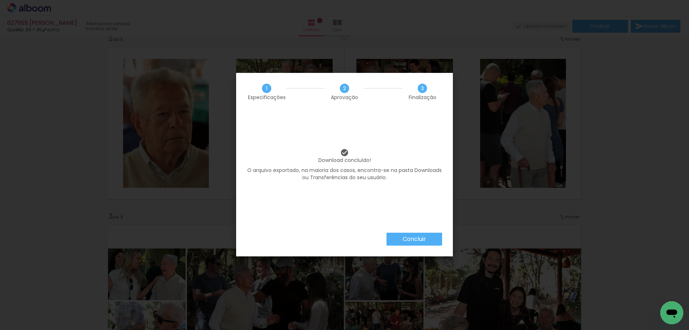
scroll to position [0, 1864]
click at [0, 0] on slot "Concluir" at bounding box center [0, 0] width 0 height 0
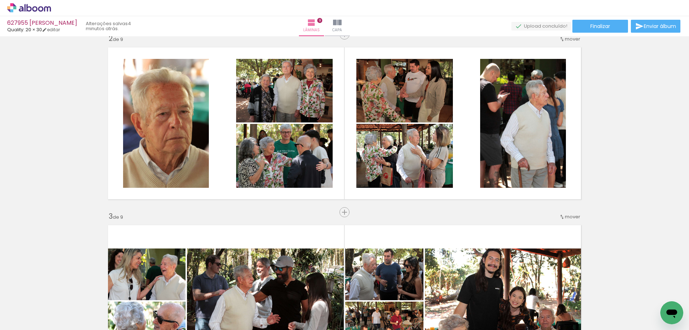
scroll to position [0, 1864]
